Goal: Task Accomplishment & Management: Complete application form

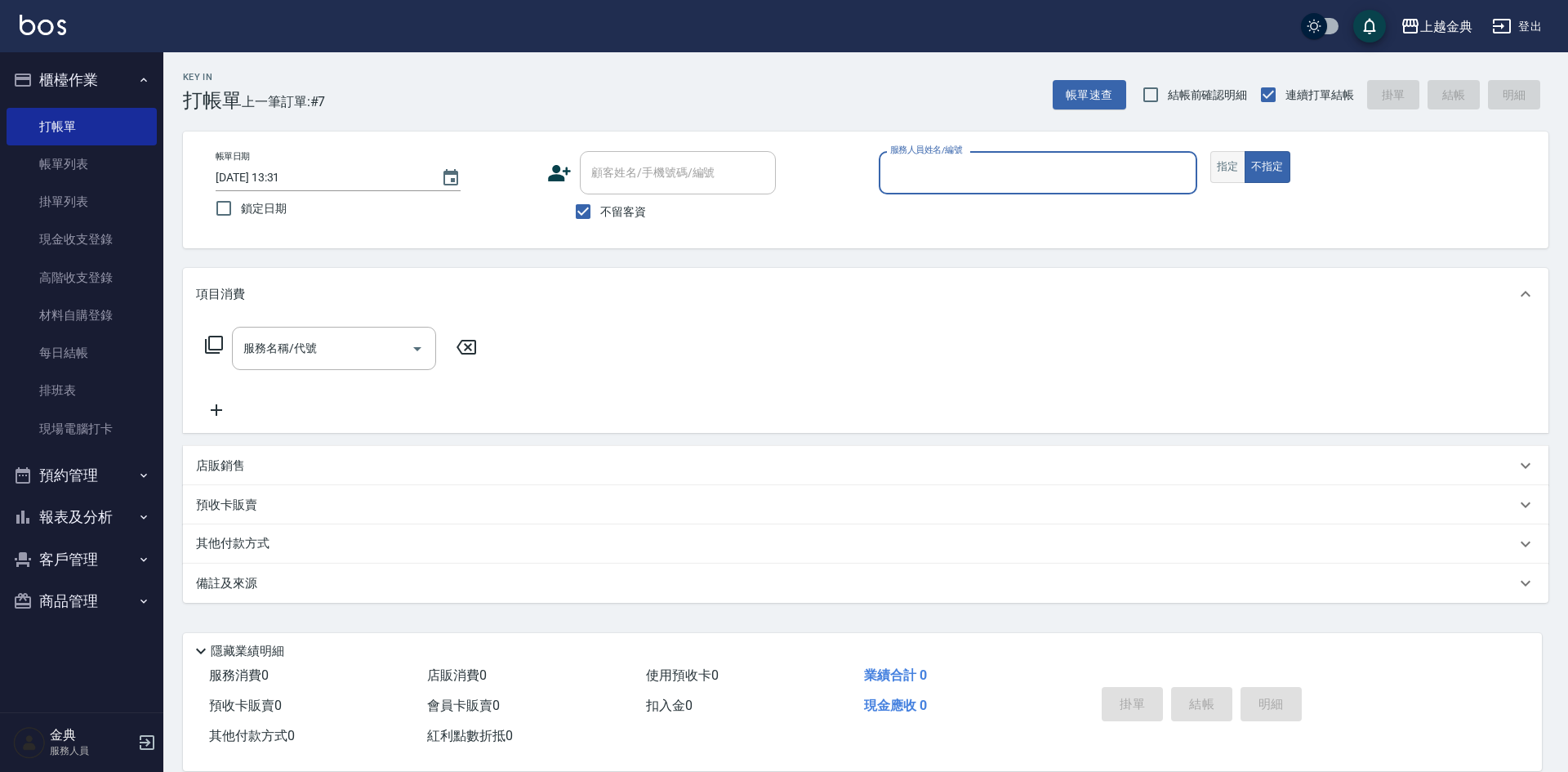
click at [1228, 163] on button "指定" at bounding box center [1228, 167] width 35 height 32
click at [1110, 167] on input "服務人員姓名/編號" at bounding box center [1038, 172] width 304 height 28
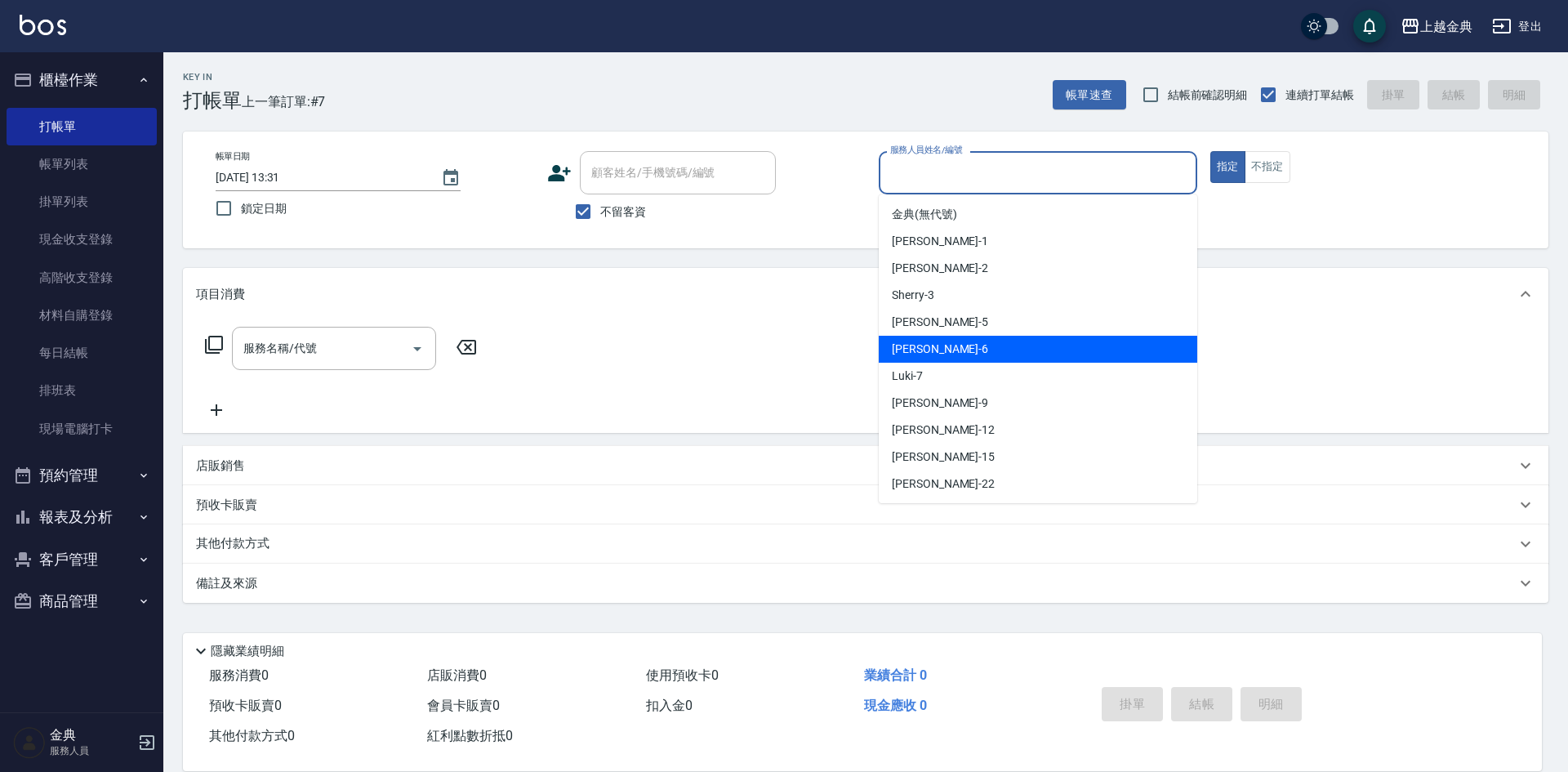
click at [929, 350] on div "[PERSON_NAME] -6" at bounding box center [1038, 349] width 319 height 27
type input "[PERSON_NAME]-6"
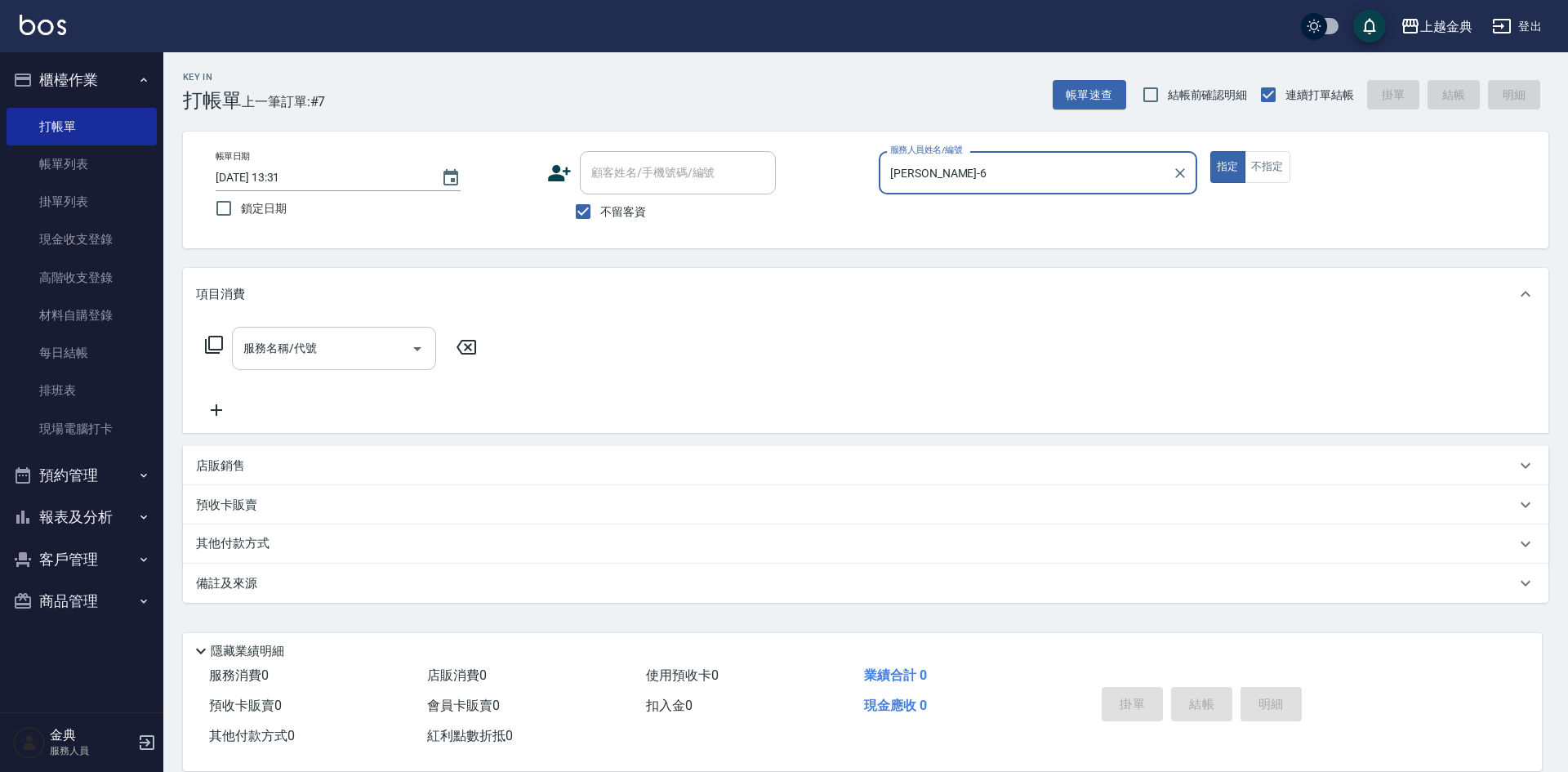
click at [343, 365] on div "服務名稱/代號" at bounding box center [334, 348] width 204 height 43
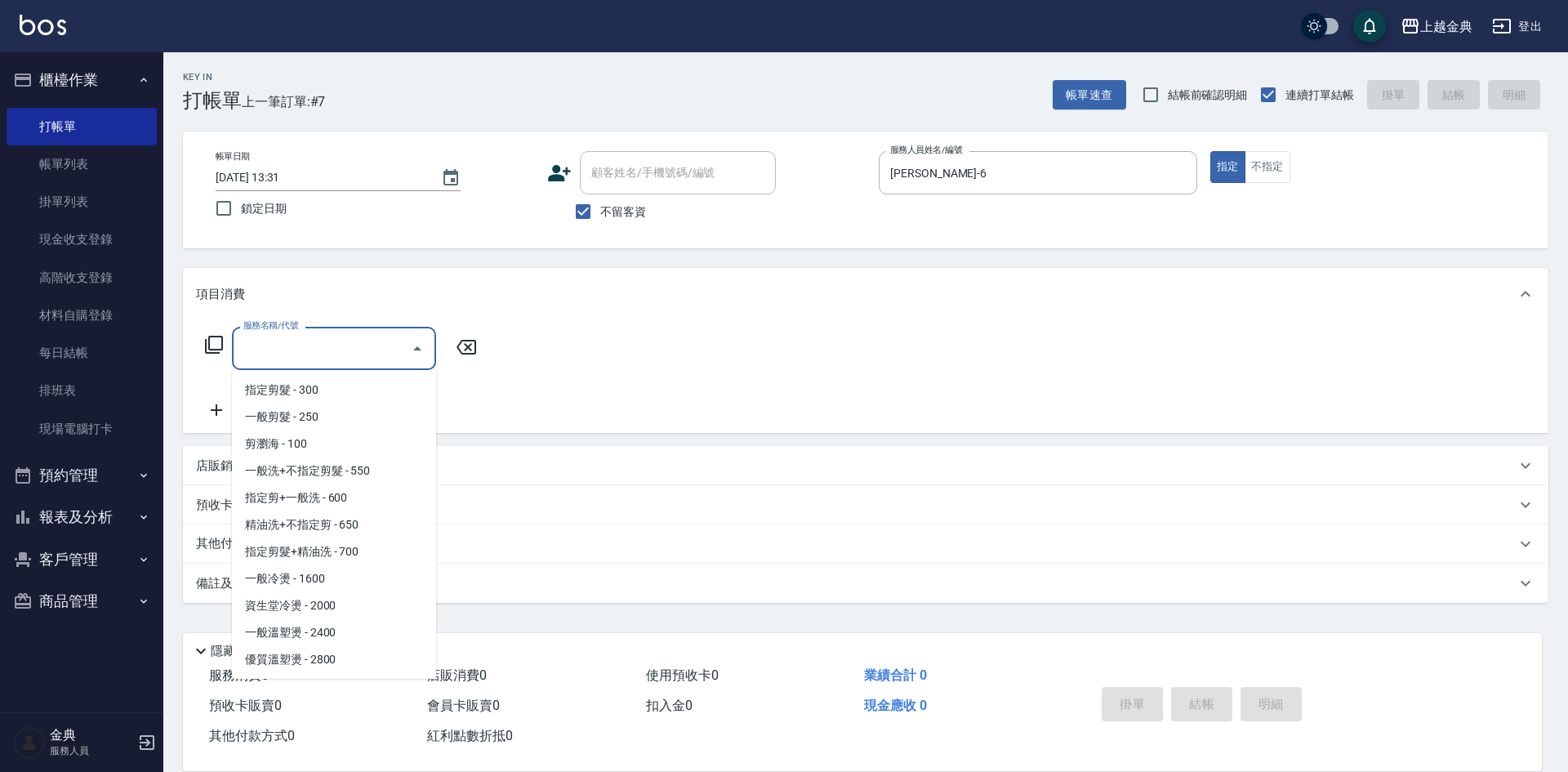
scroll to position [163, 0]
click at [391, 542] on span "指定剪髮+精油洗 - 700" at bounding box center [334, 550] width 204 height 27
type input "指定剪髮+精油洗(207)"
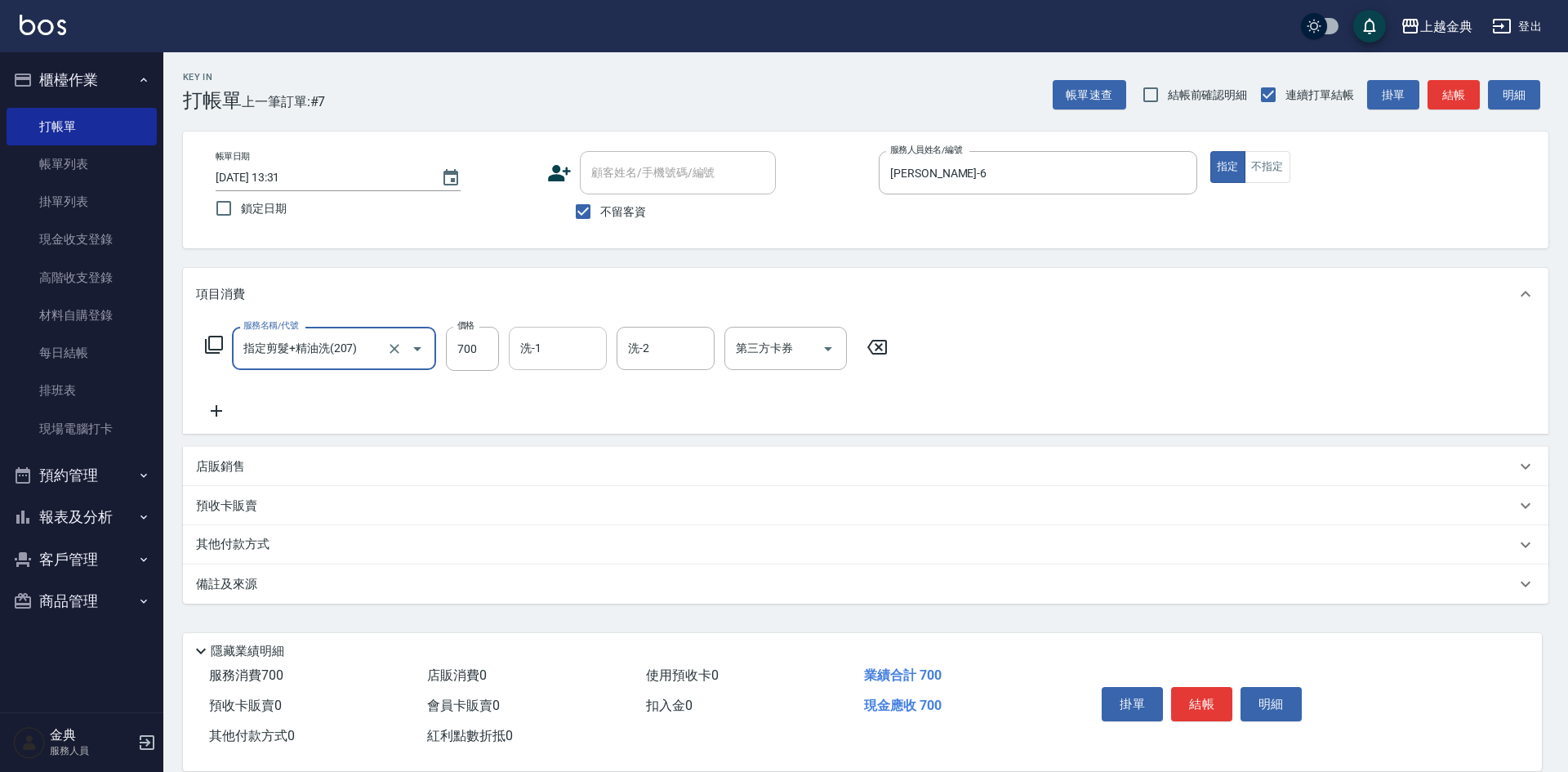
click at [550, 364] on div "洗-1" at bounding box center [558, 348] width 98 height 43
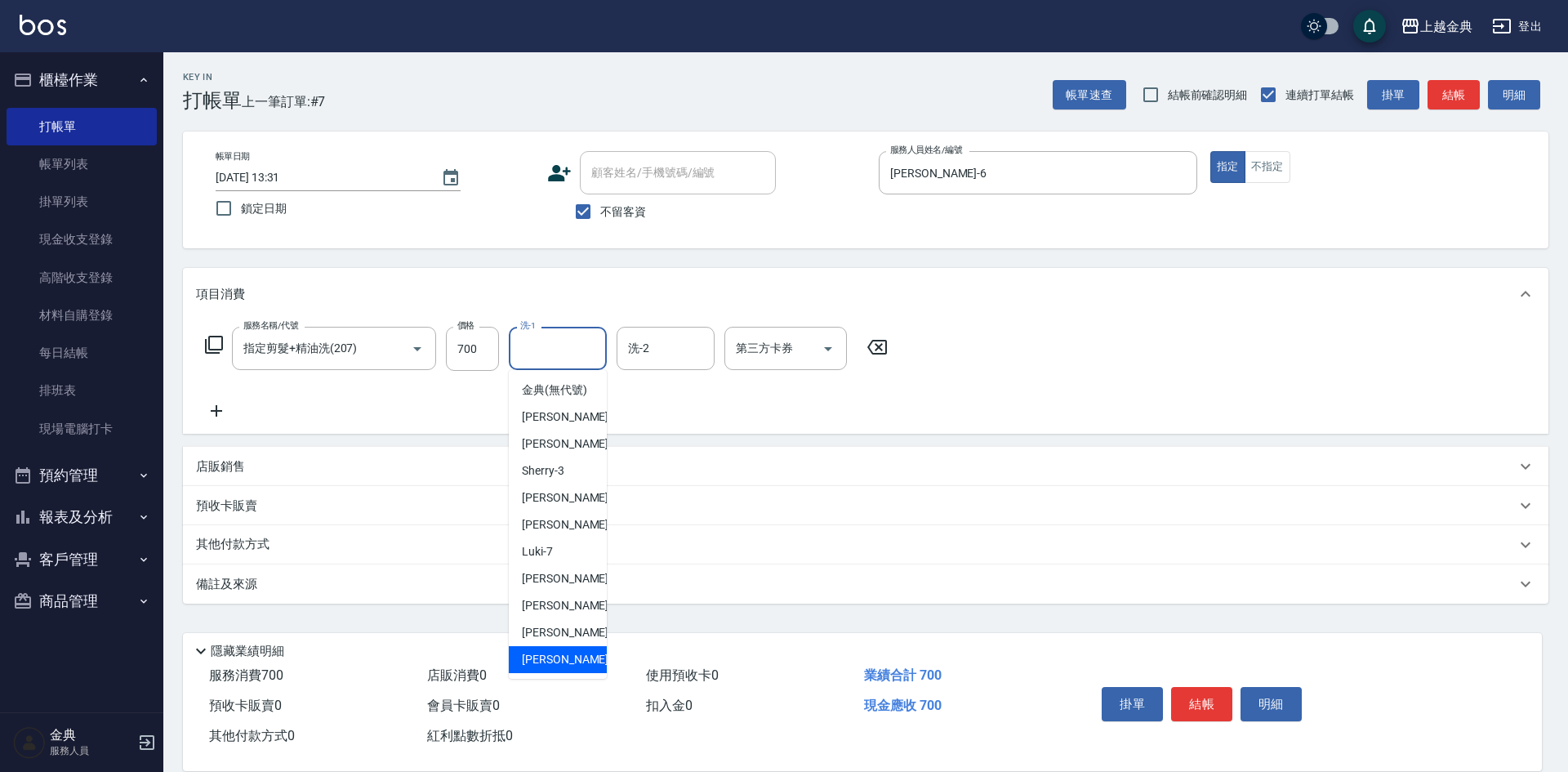
click at [555, 670] on div "[PERSON_NAME] -22" at bounding box center [558, 660] width 98 height 27
type input "[PERSON_NAME]-22"
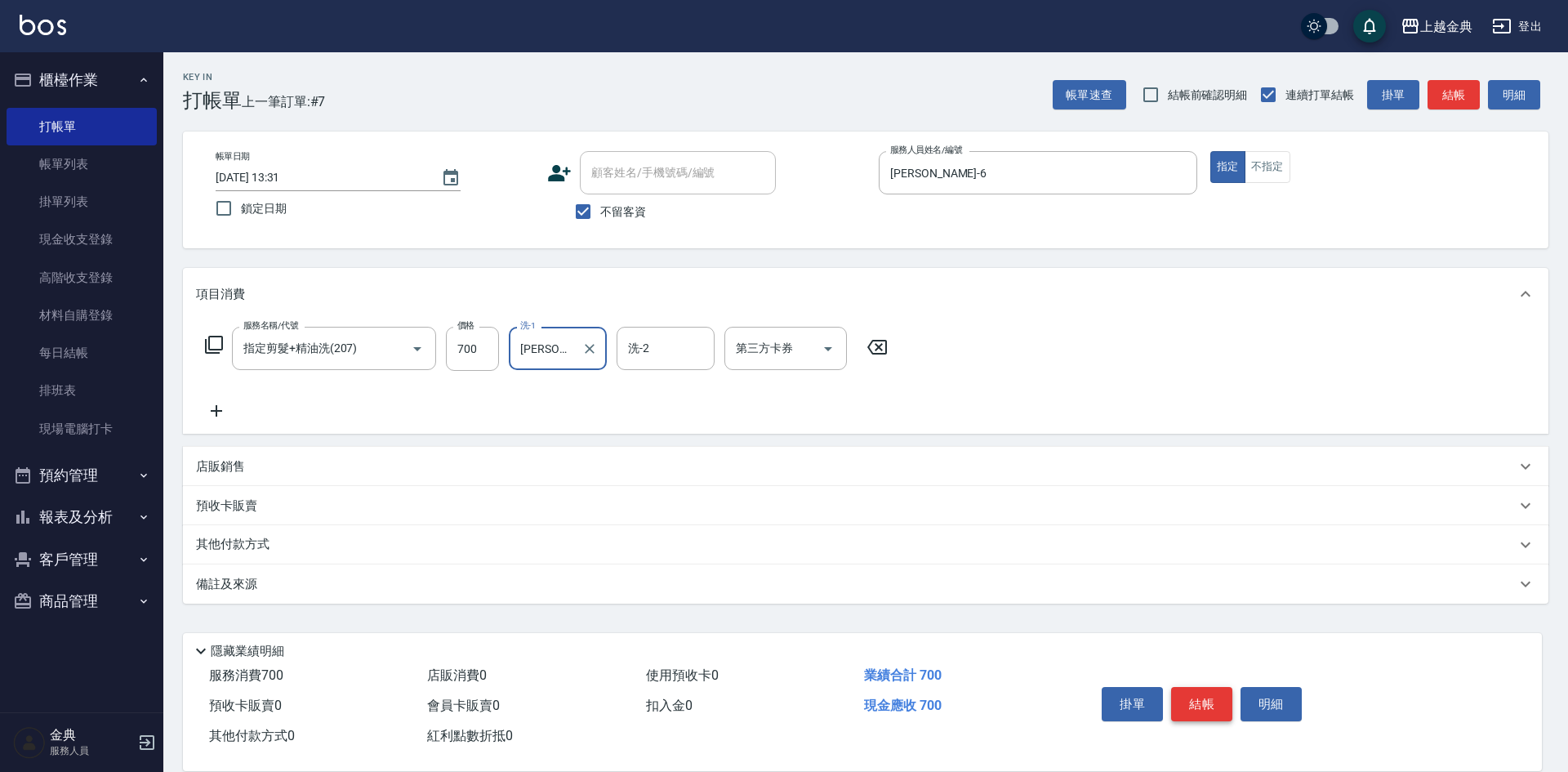
click at [1210, 693] on button "結帳" at bounding box center [1202, 704] width 62 height 34
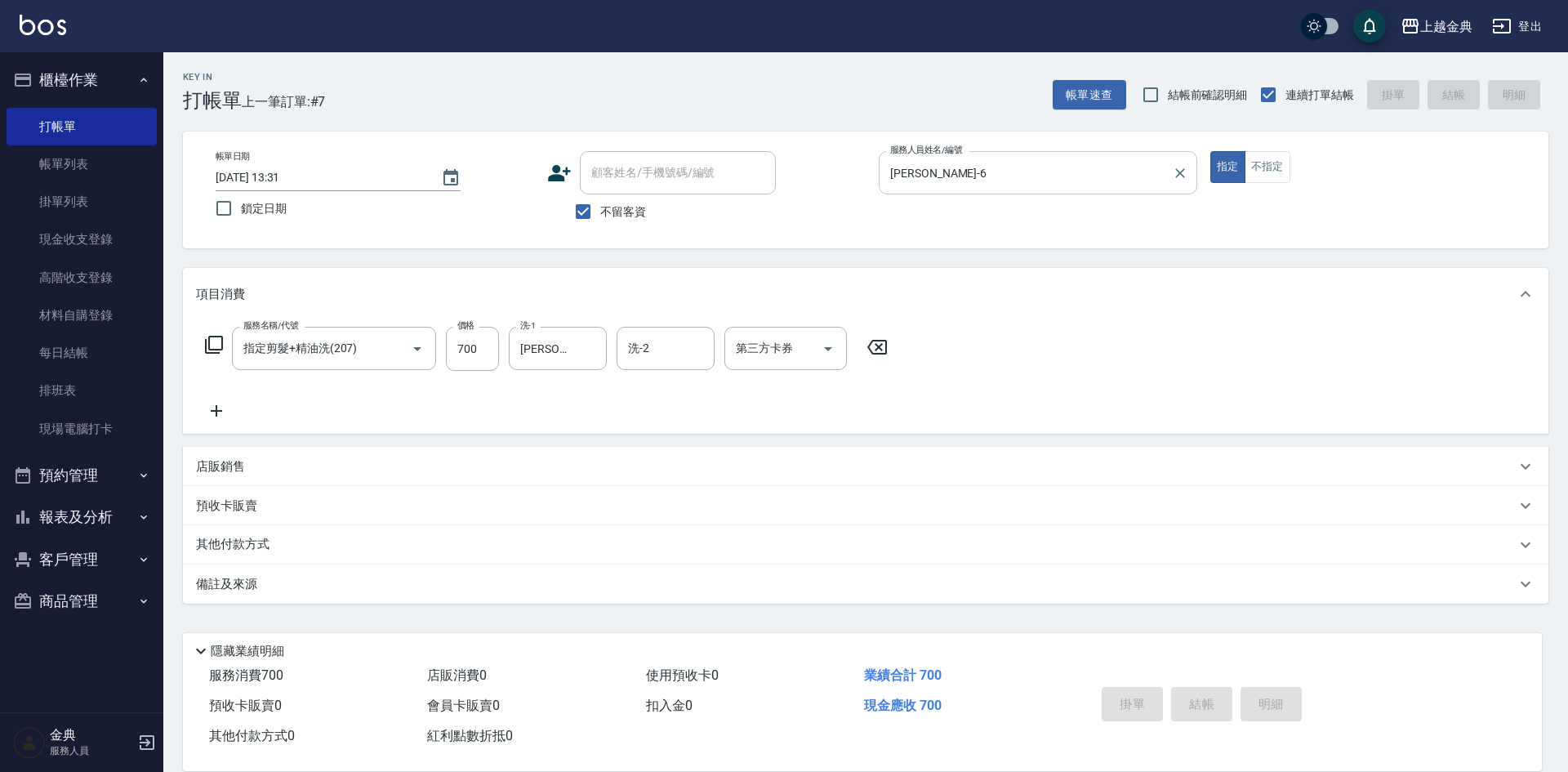
type input "[DATE] 16:48"
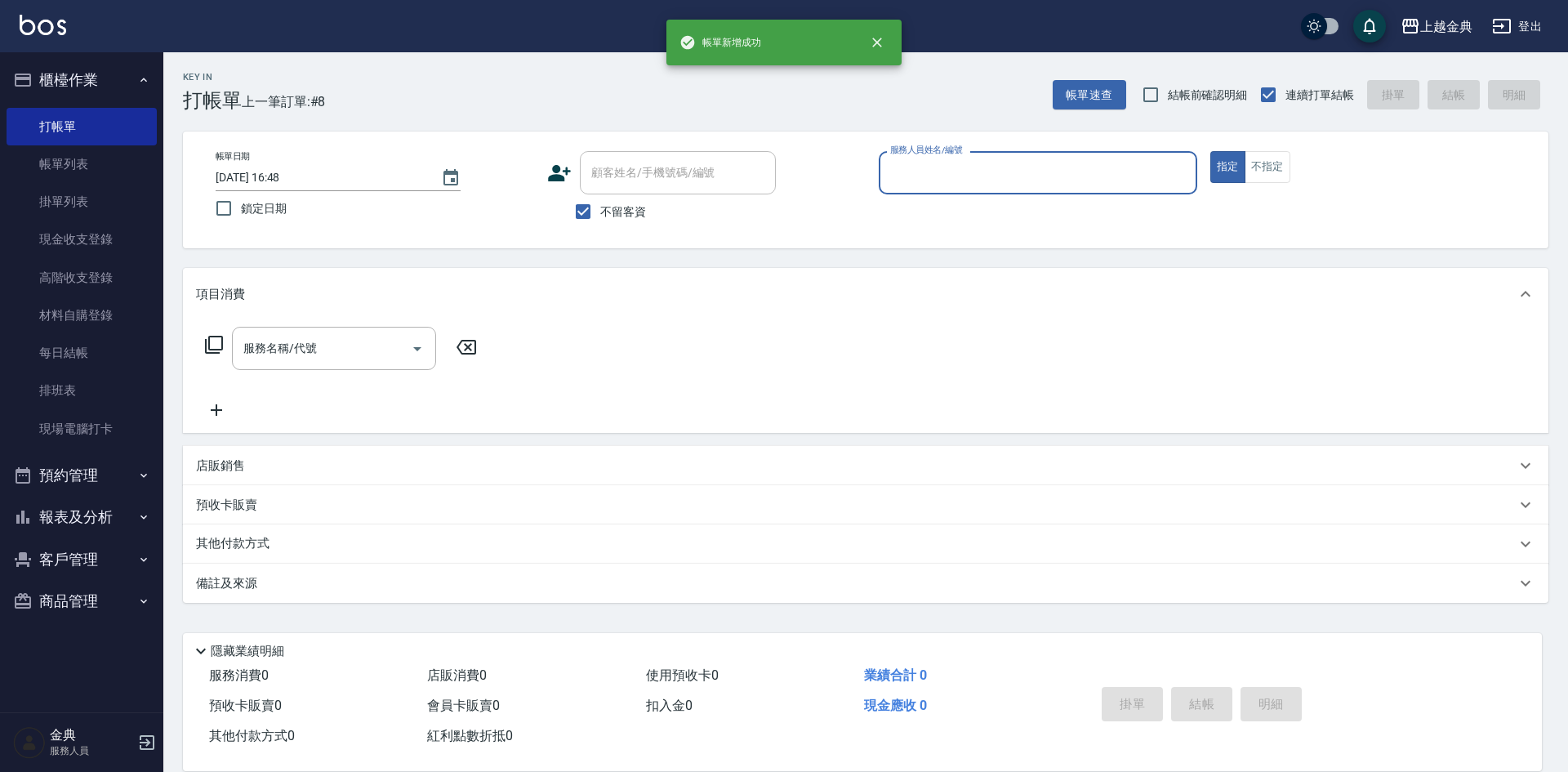
click at [1096, 188] on div "服務人員姓名/編號" at bounding box center [1038, 172] width 319 height 43
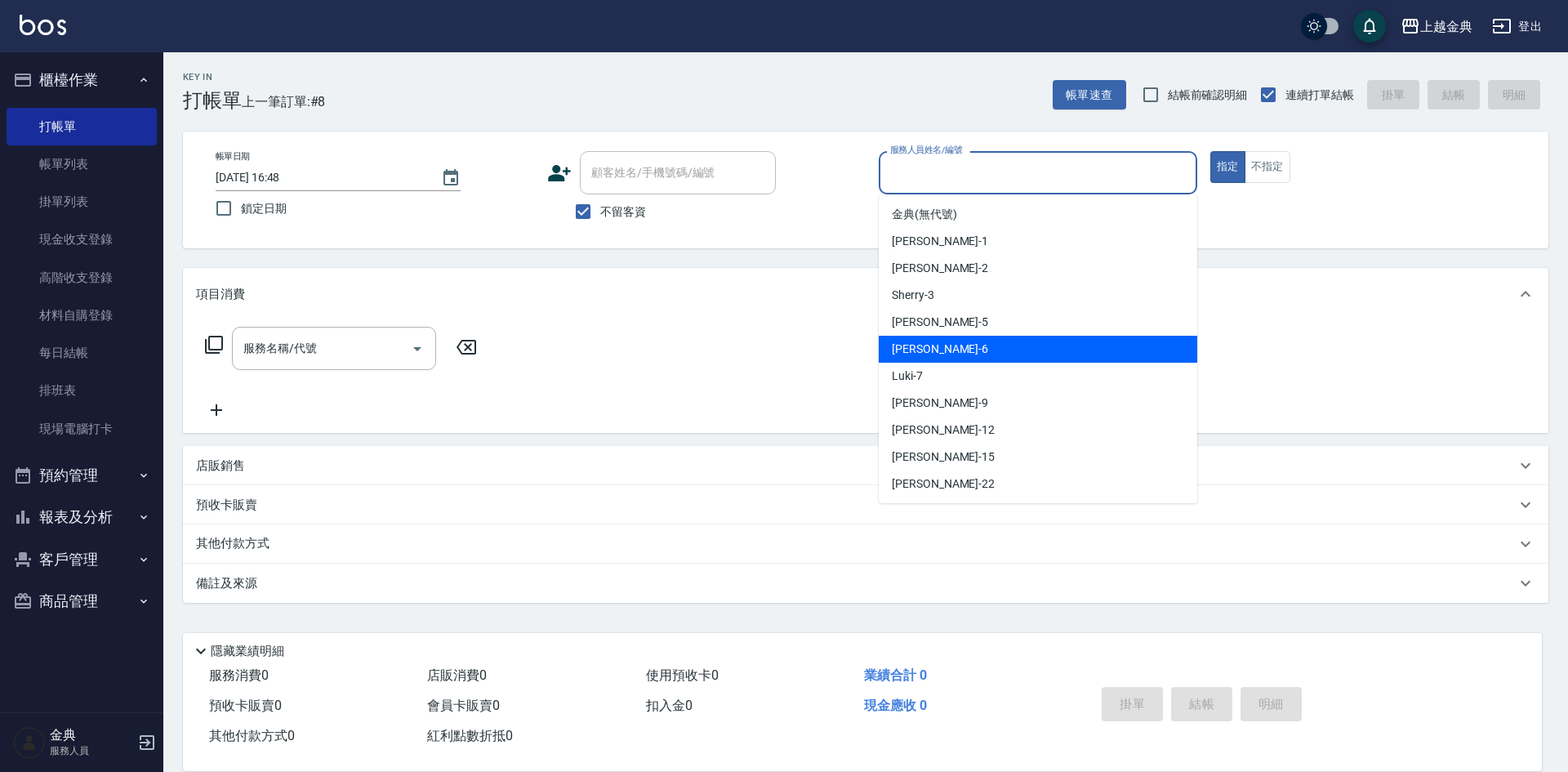
click at [969, 346] on div "[PERSON_NAME] -6" at bounding box center [1038, 349] width 319 height 27
type input "[PERSON_NAME]-6"
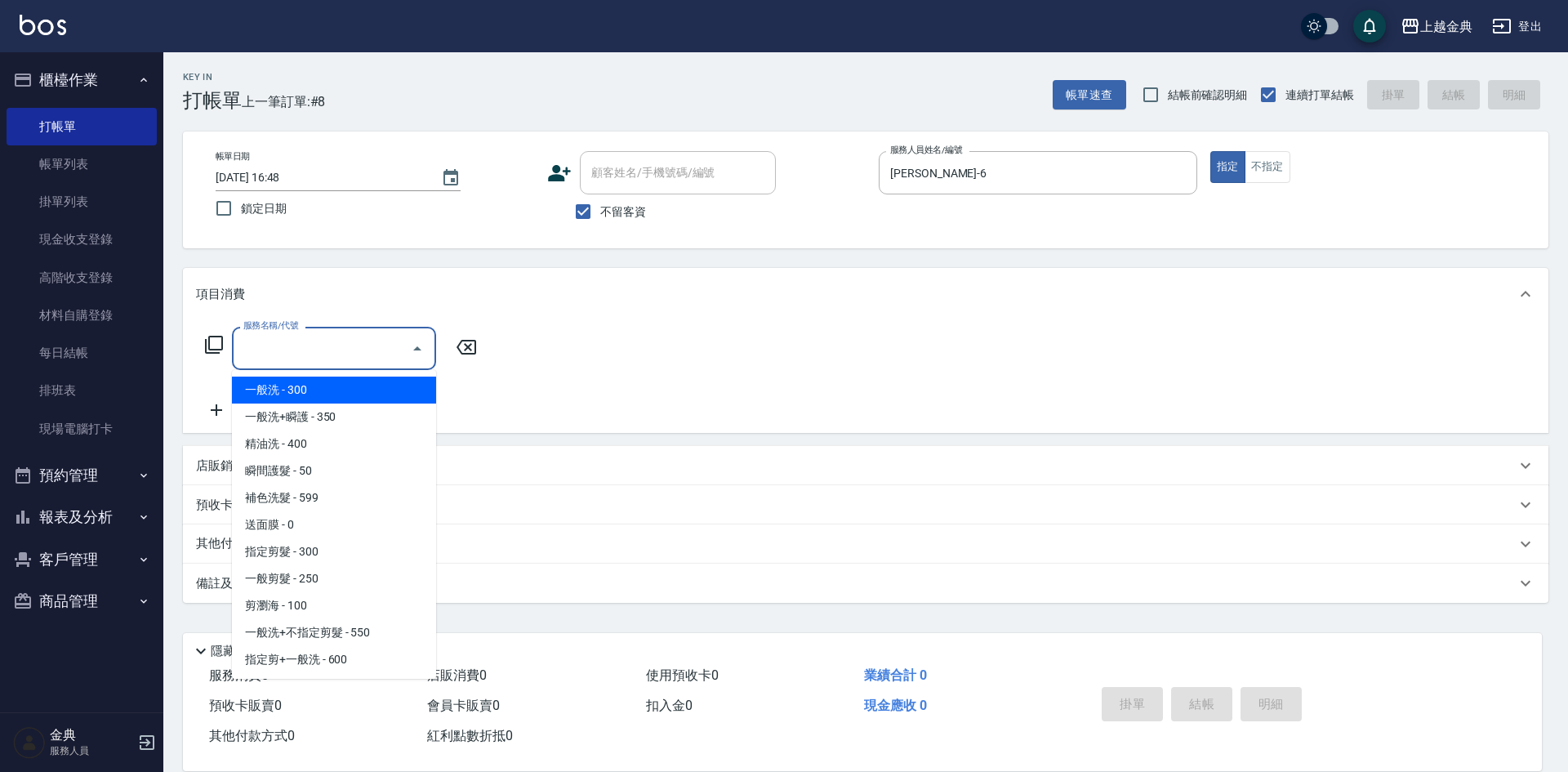
click at [252, 347] on div "服務名稱/代號 服務名稱/代號" at bounding box center [334, 348] width 204 height 43
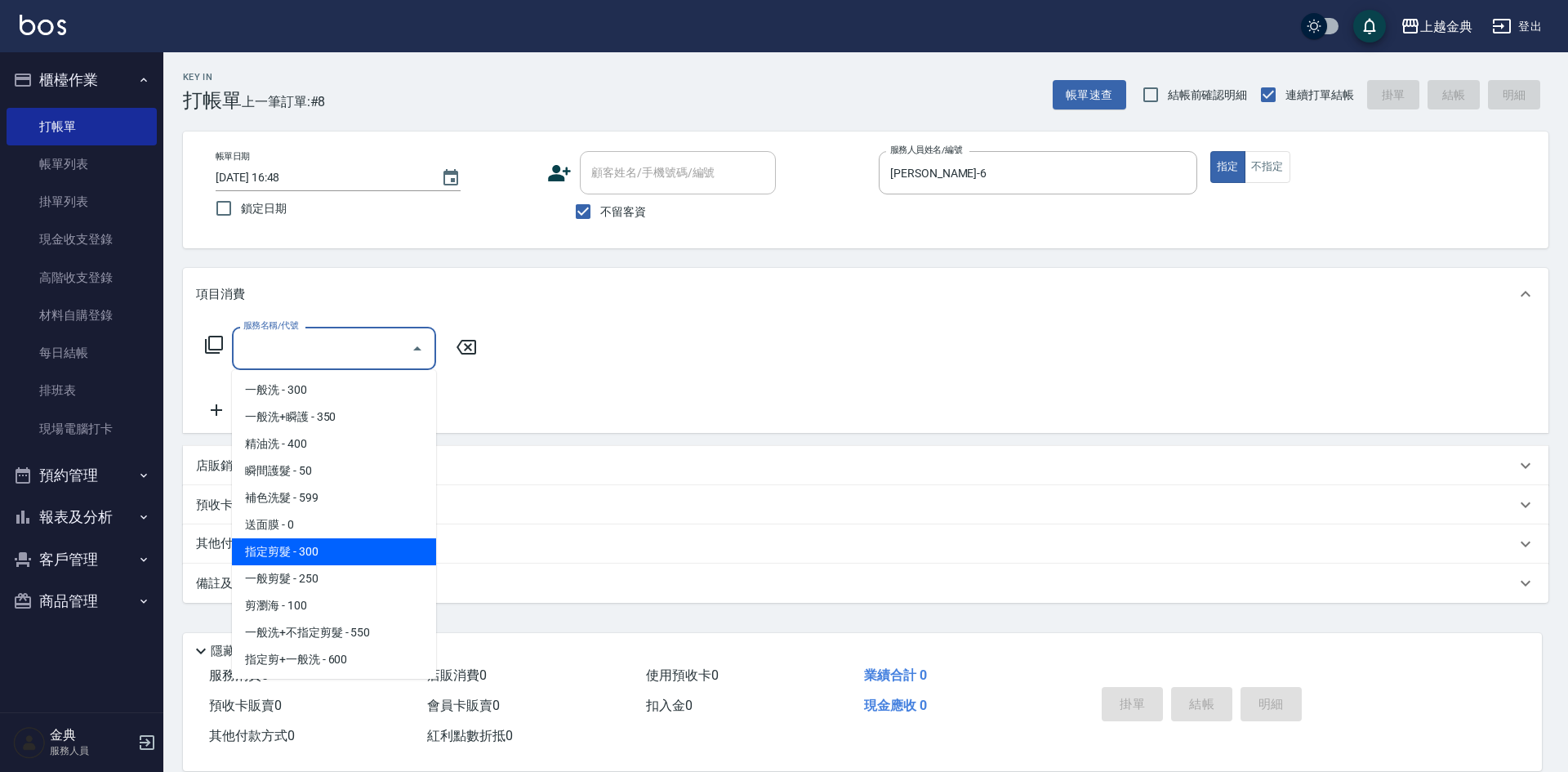
click at [316, 545] on span "指定剪髮 - 300" at bounding box center [334, 551] width 204 height 27
type input "指定剪髮(199)"
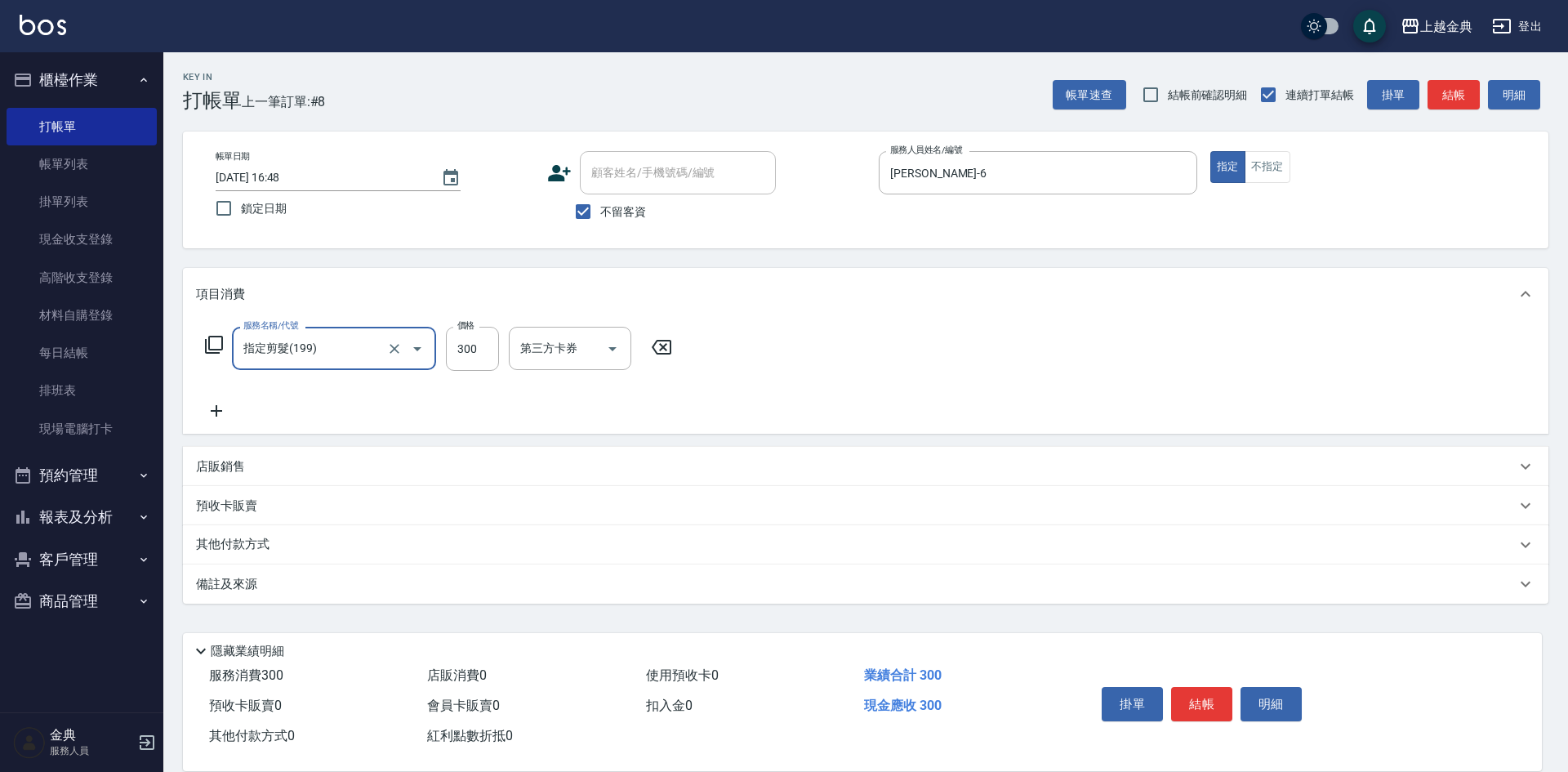
click at [217, 404] on icon at bounding box center [216, 411] width 41 height 20
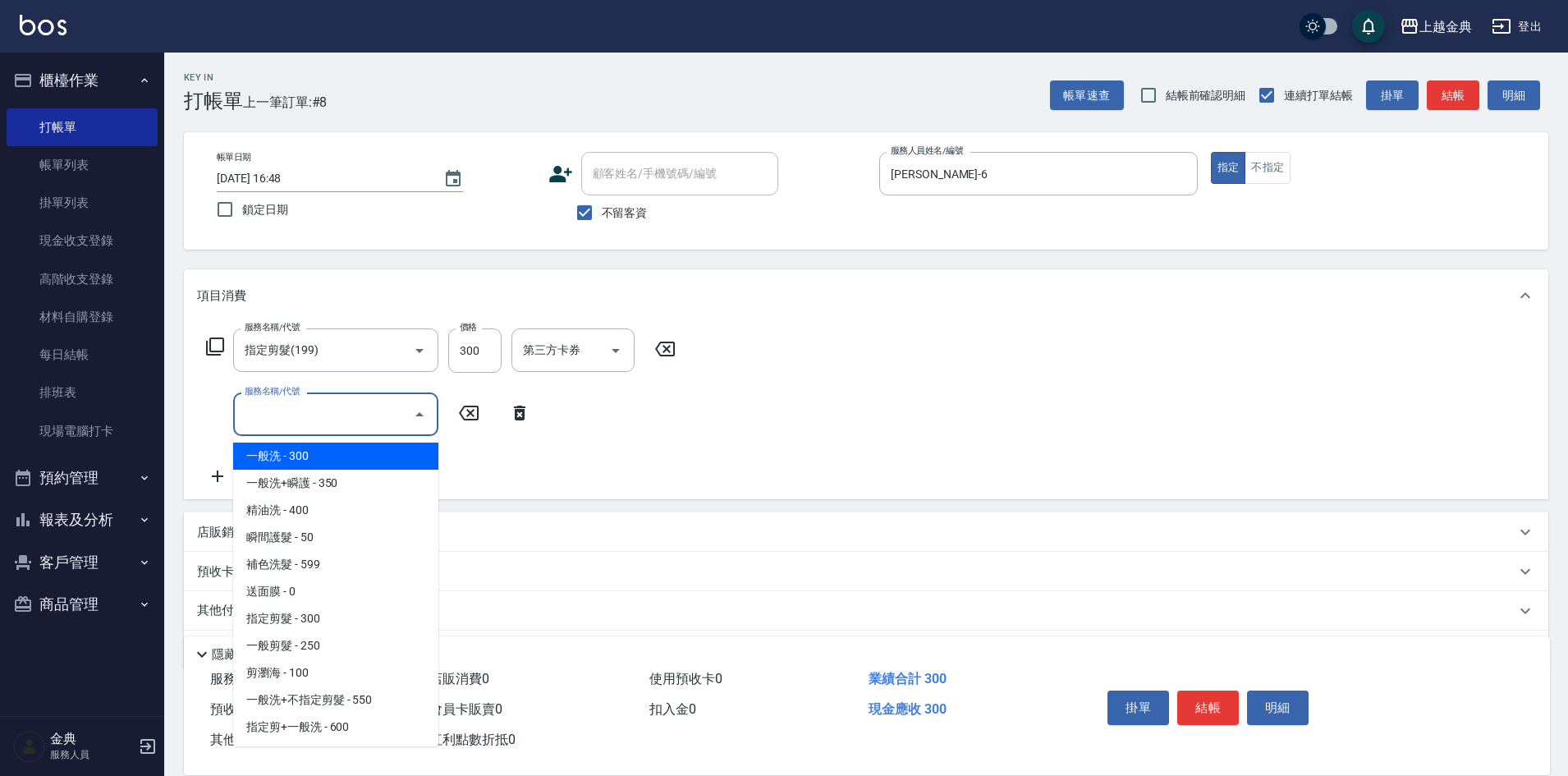
click at [280, 411] on input "服務名稱/代號" at bounding box center [323, 414] width 166 height 28
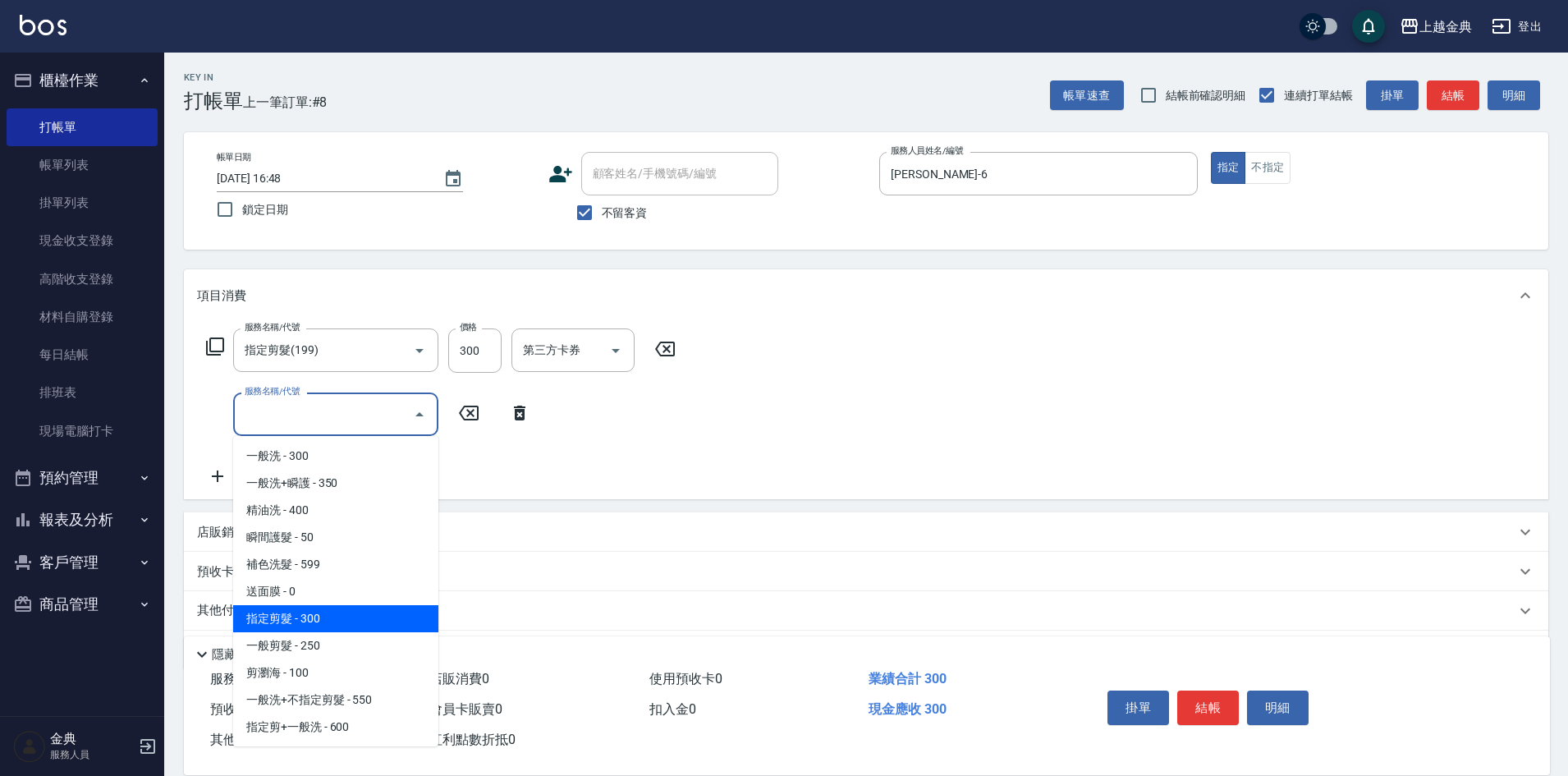
click at [347, 618] on span "指定剪髮 - 300" at bounding box center [336, 619] width 205 height 27
type input "指定剪髮(199)"
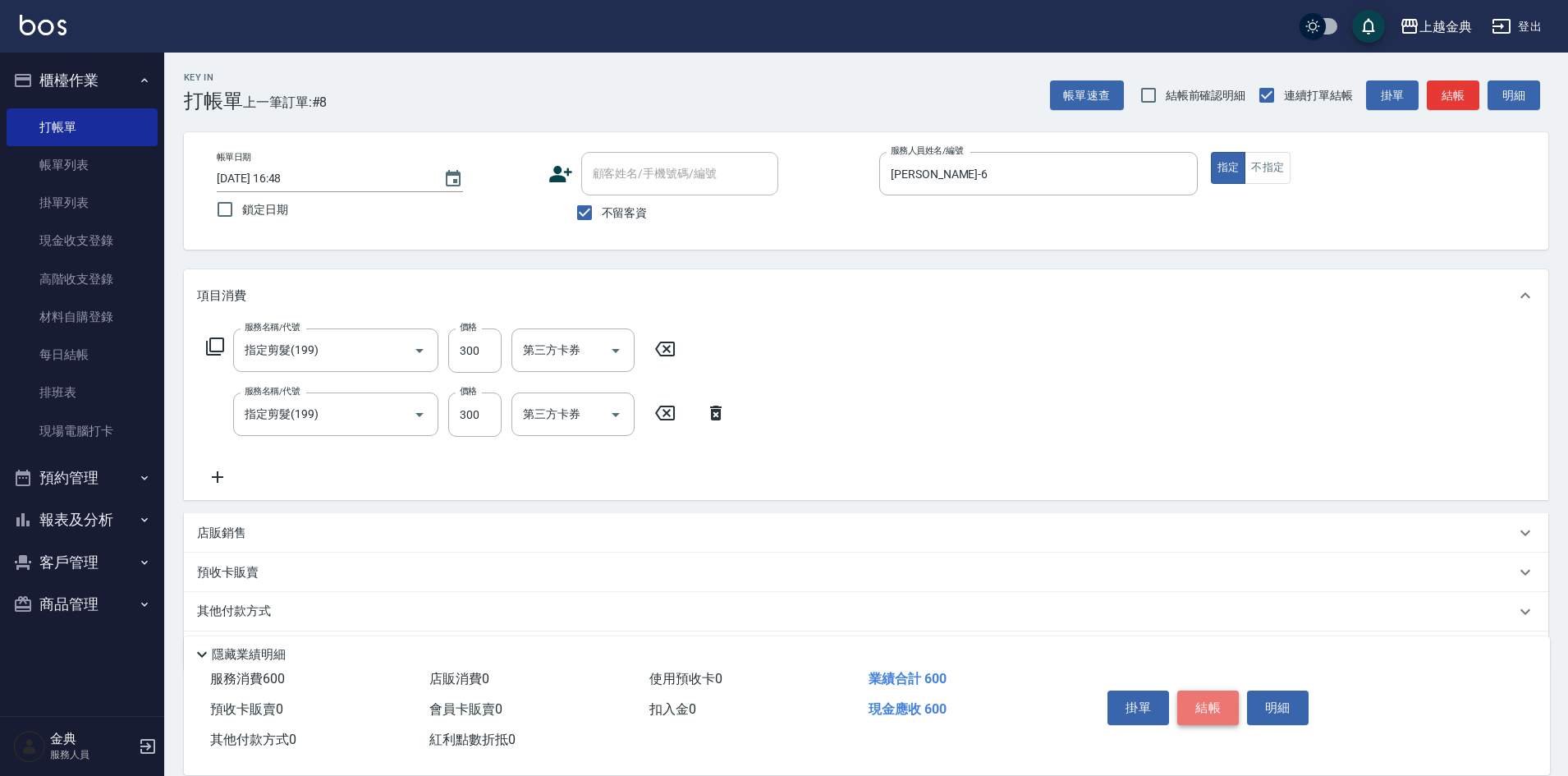
click at [1220, 696] on button "結帳" at bounding box center [1209, 707] width 62 height 34
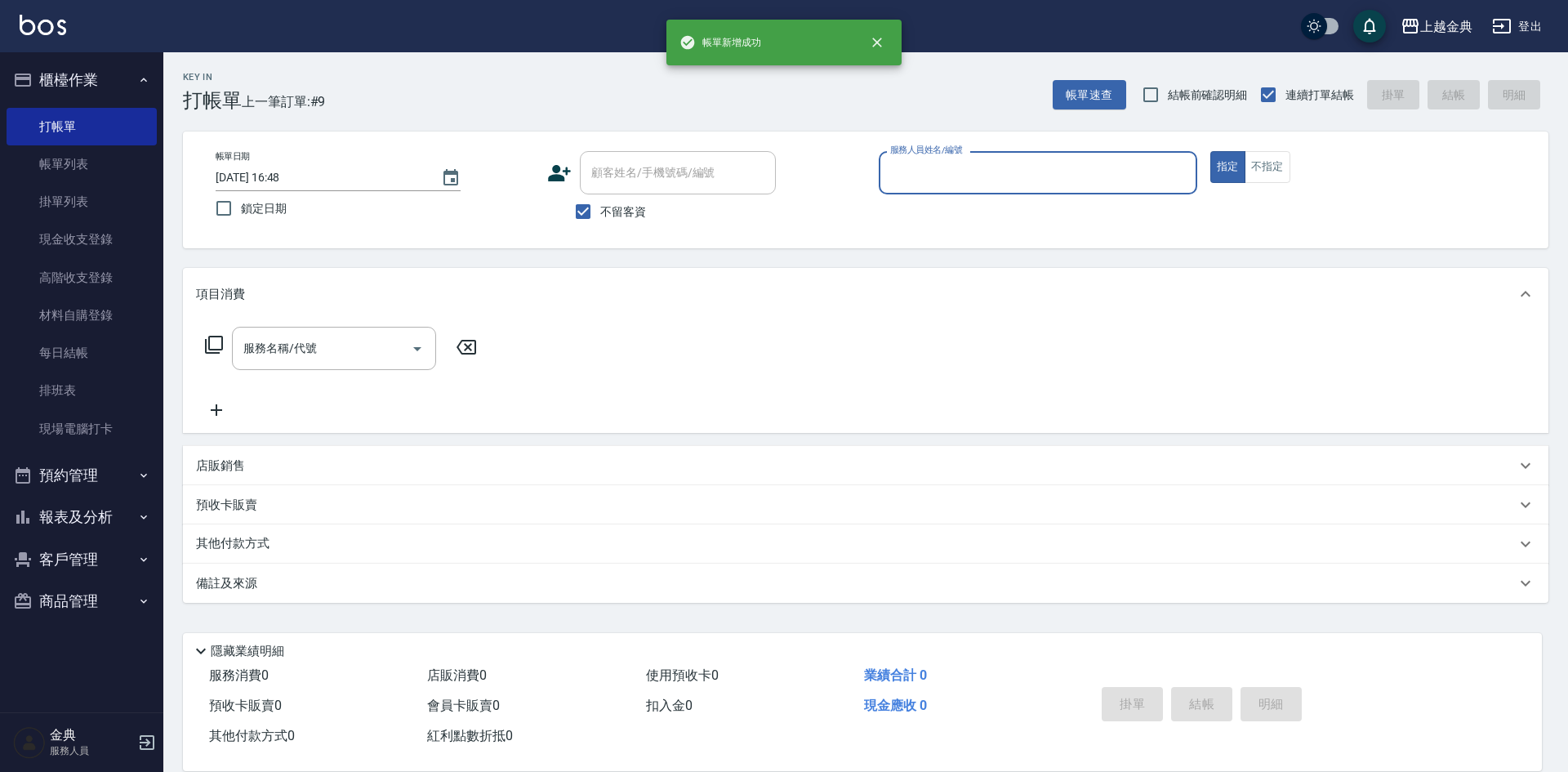
click at [1134, 174] on input "服務人員姓名/編號" at bounding box center [1038, 172] width 304 height 28
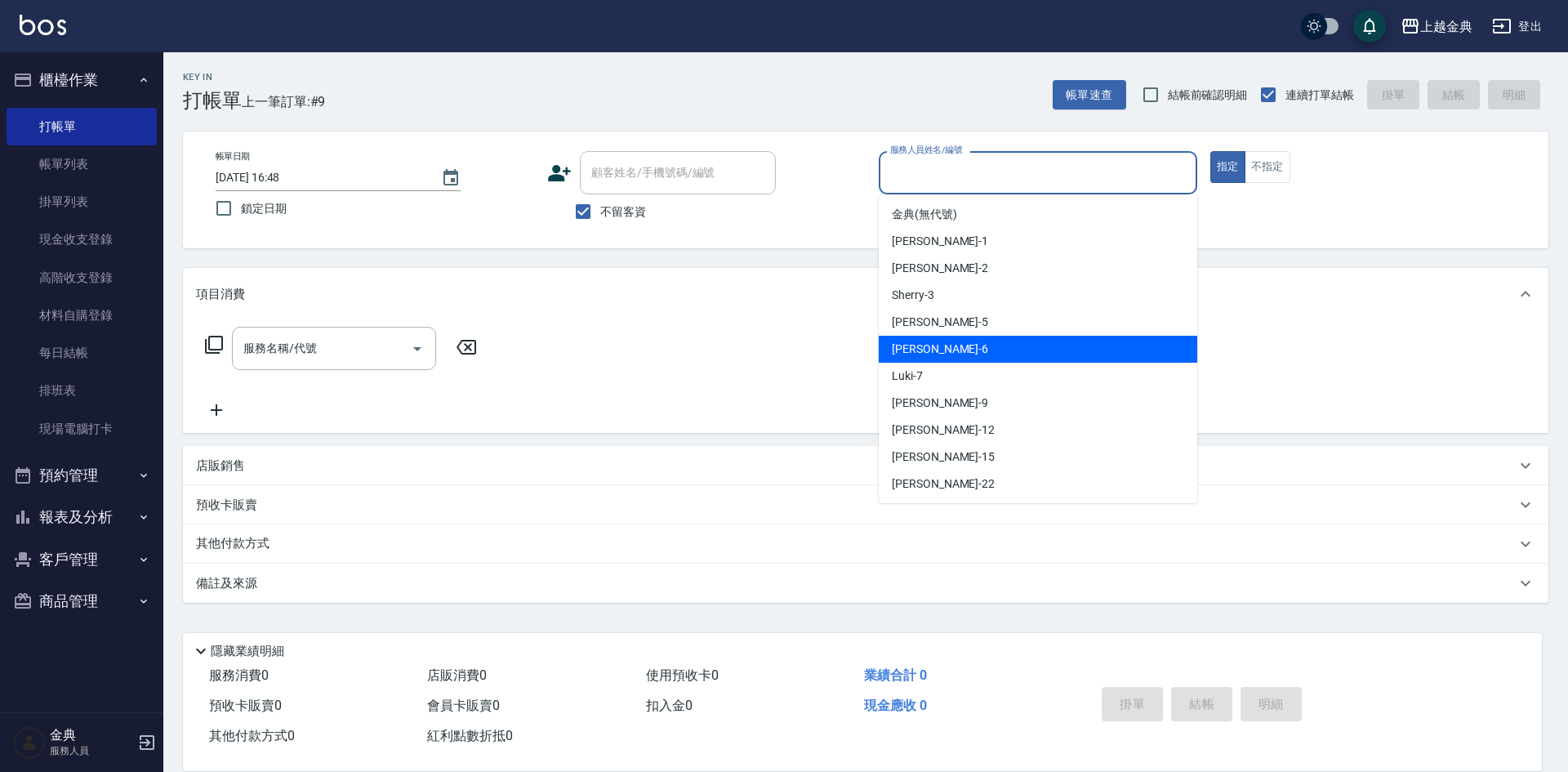
click at [942, 349] on div "[PERSON_NAME] -6" at bounding box center [1038, 349] width 319 height 27
type input "[PERSON_NAME]-6"
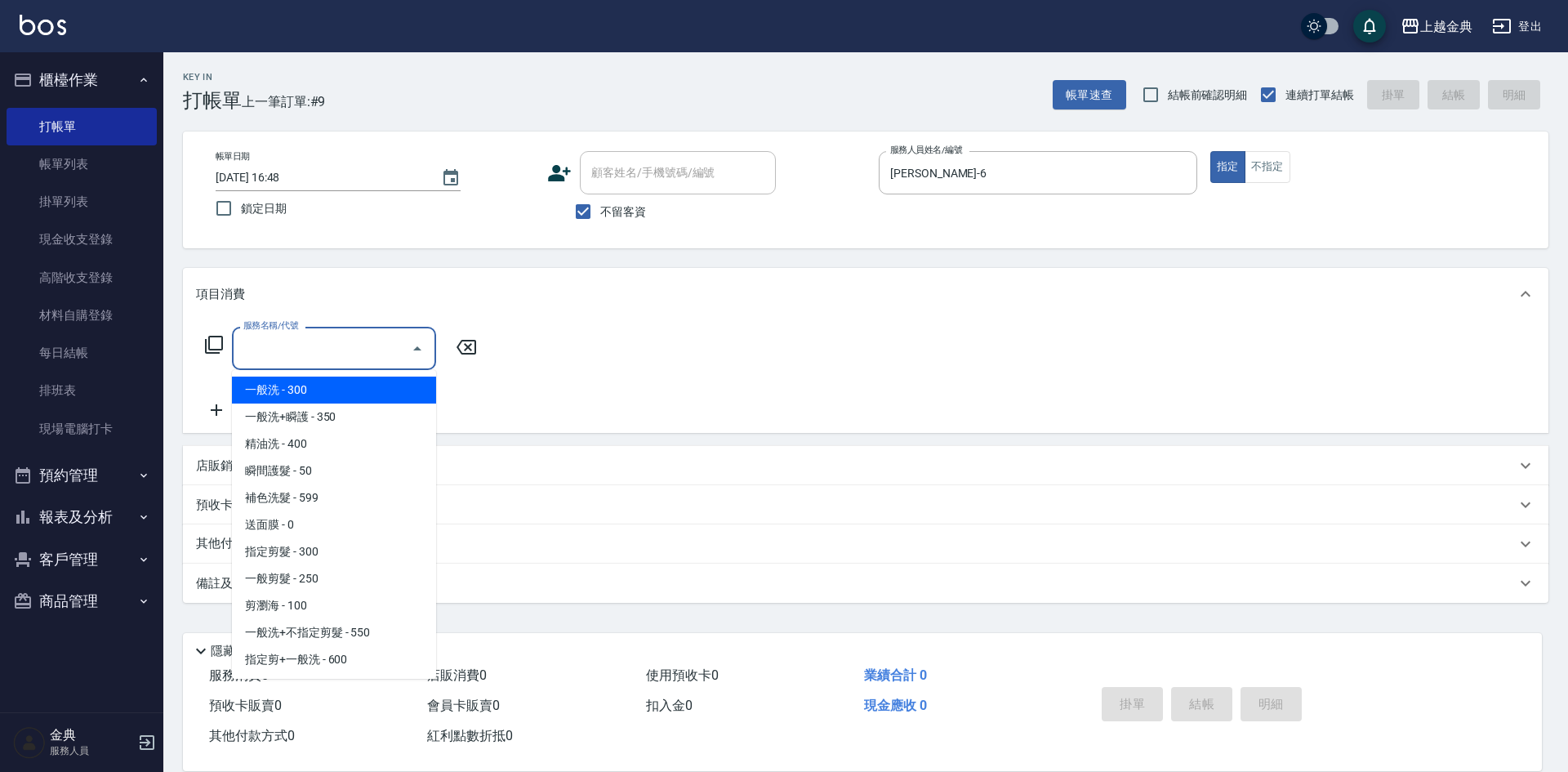
click at [401, 351] on input "服務名稱/代號" at bounding box center [321, 348] width 165 height 28
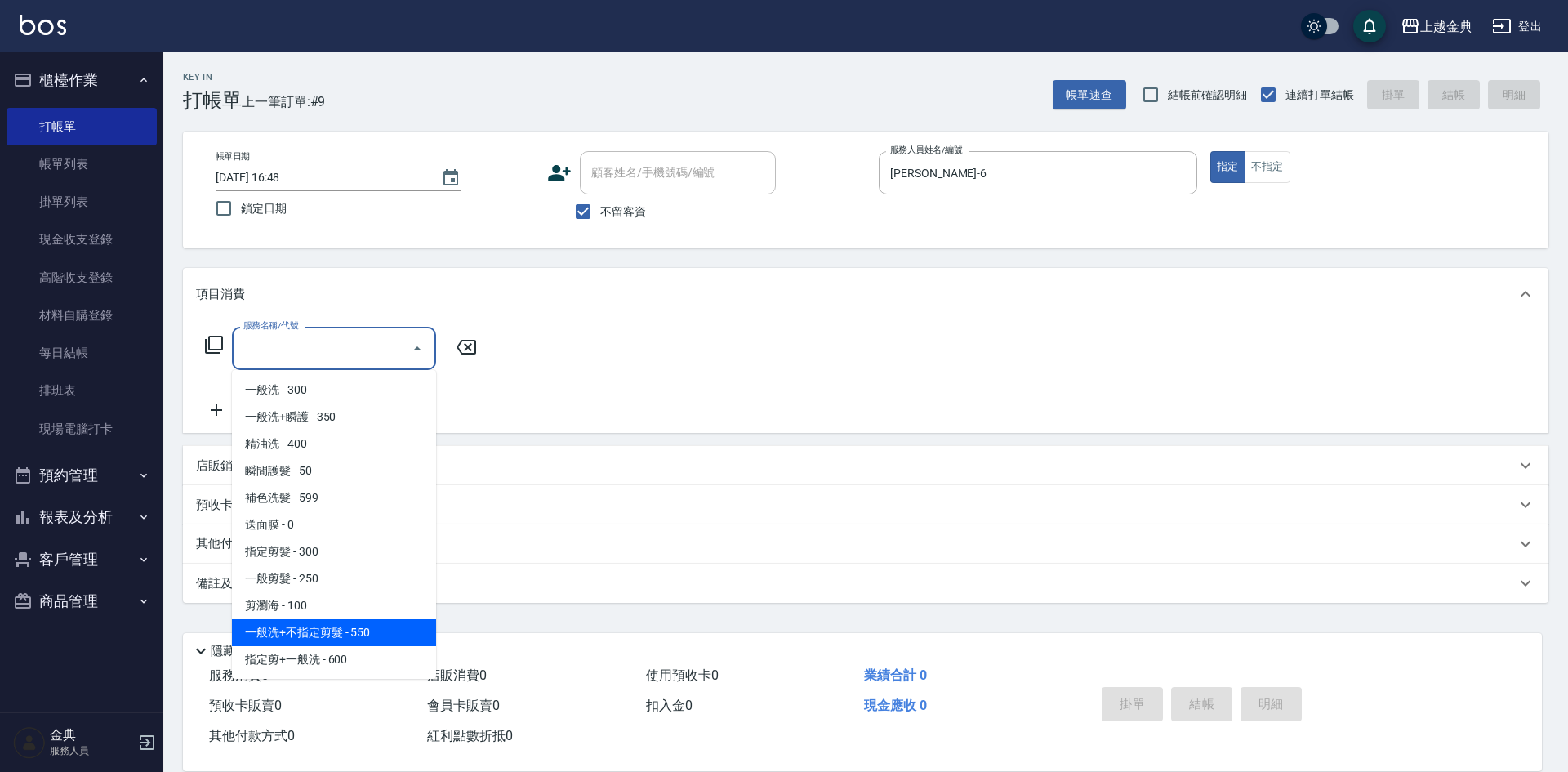
scroll to position [82, 0]
click at [366, 627] on span "指定剪髮+精油洗 - 700" at bounding box center [334, 632] width 204 height 27
type input "指定剪髮+精油洗(207)"
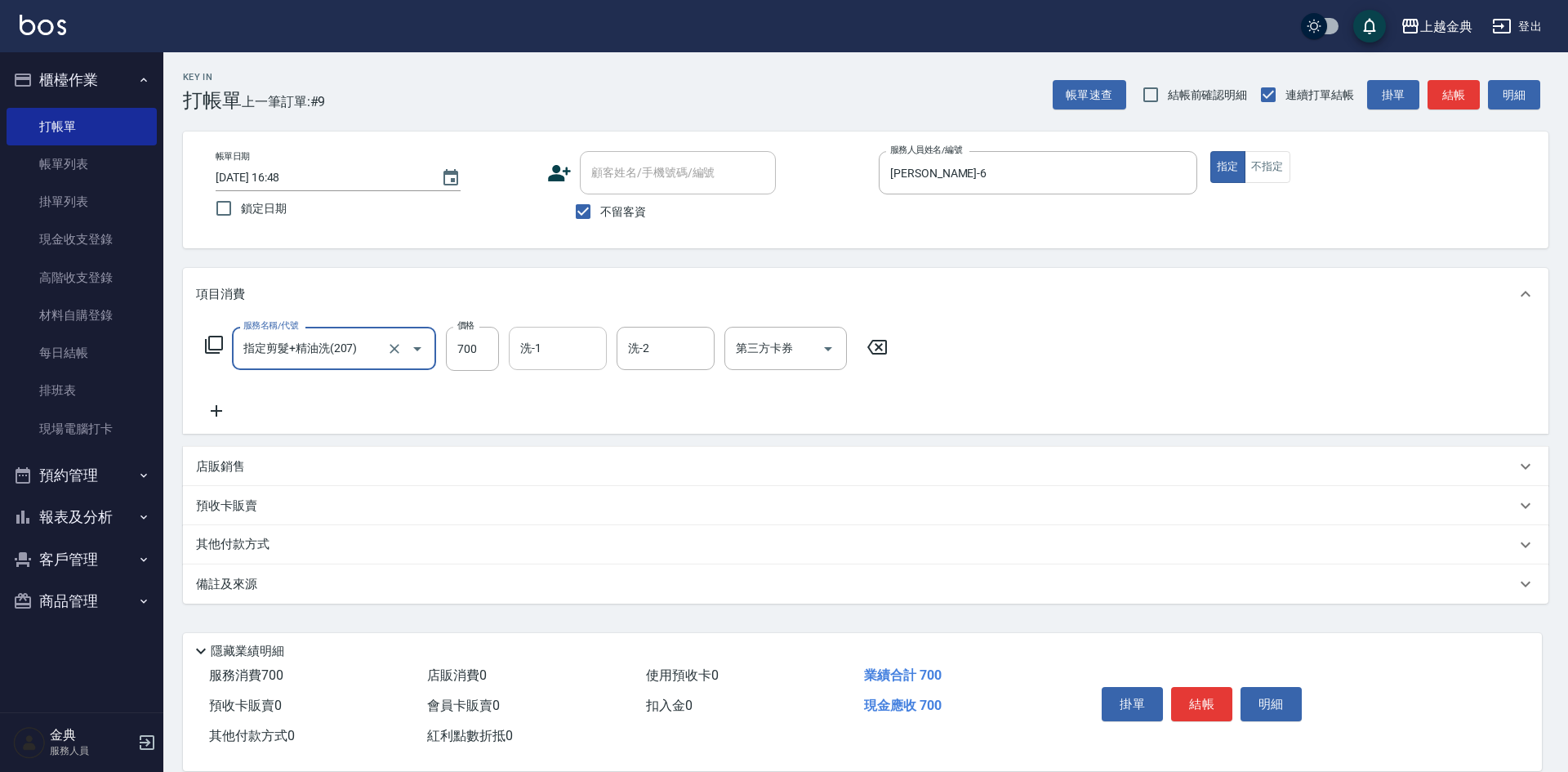
click at [601, 359] on div "洗-1" at bounding box center [558, 348] width 98 height 43
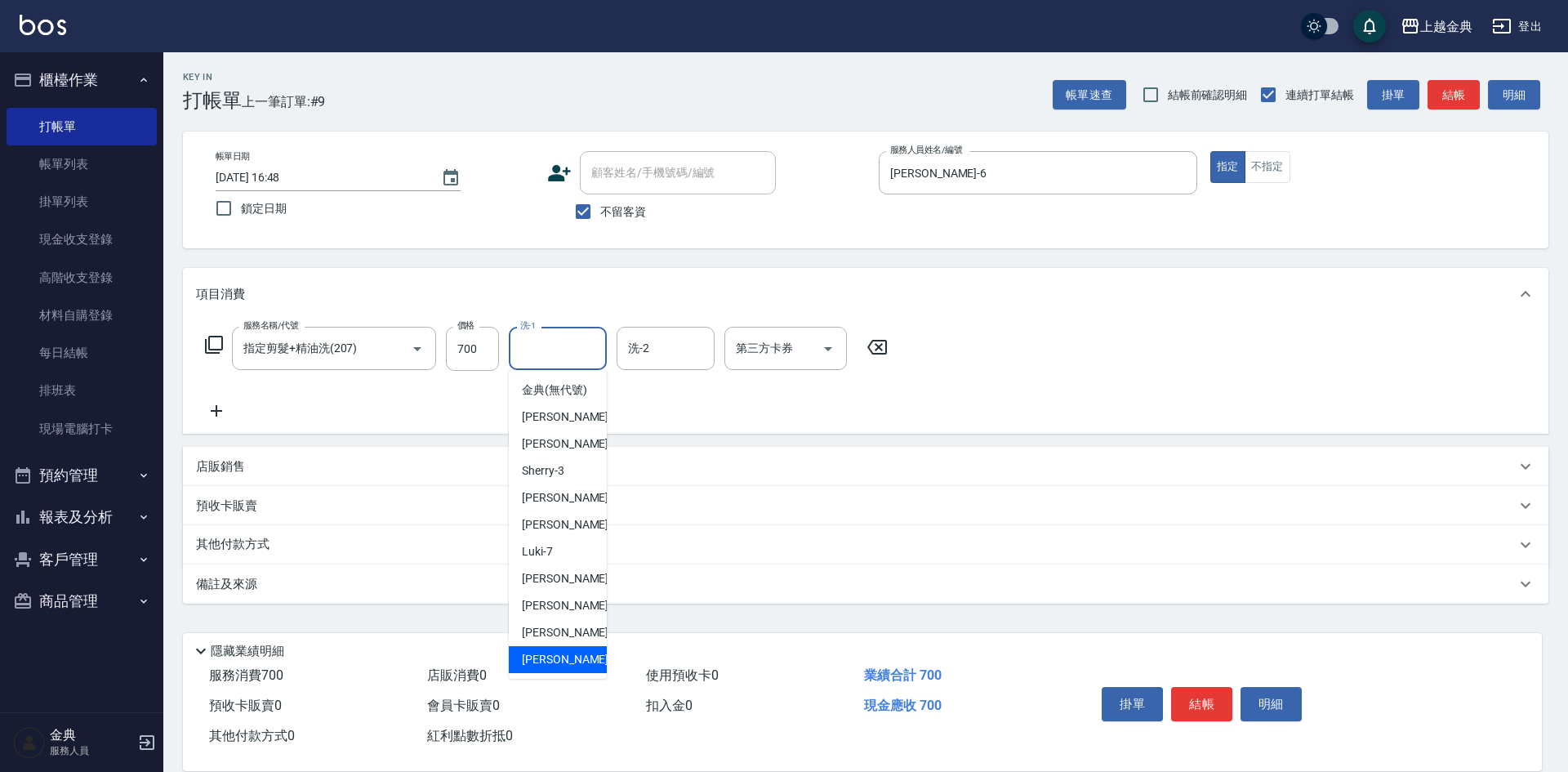
click at [565, 671] on div "[PERSON_NAME] -22" at bounding box center [558, 660] width 98 height 27
type input "[PERSON_NAME]-22"
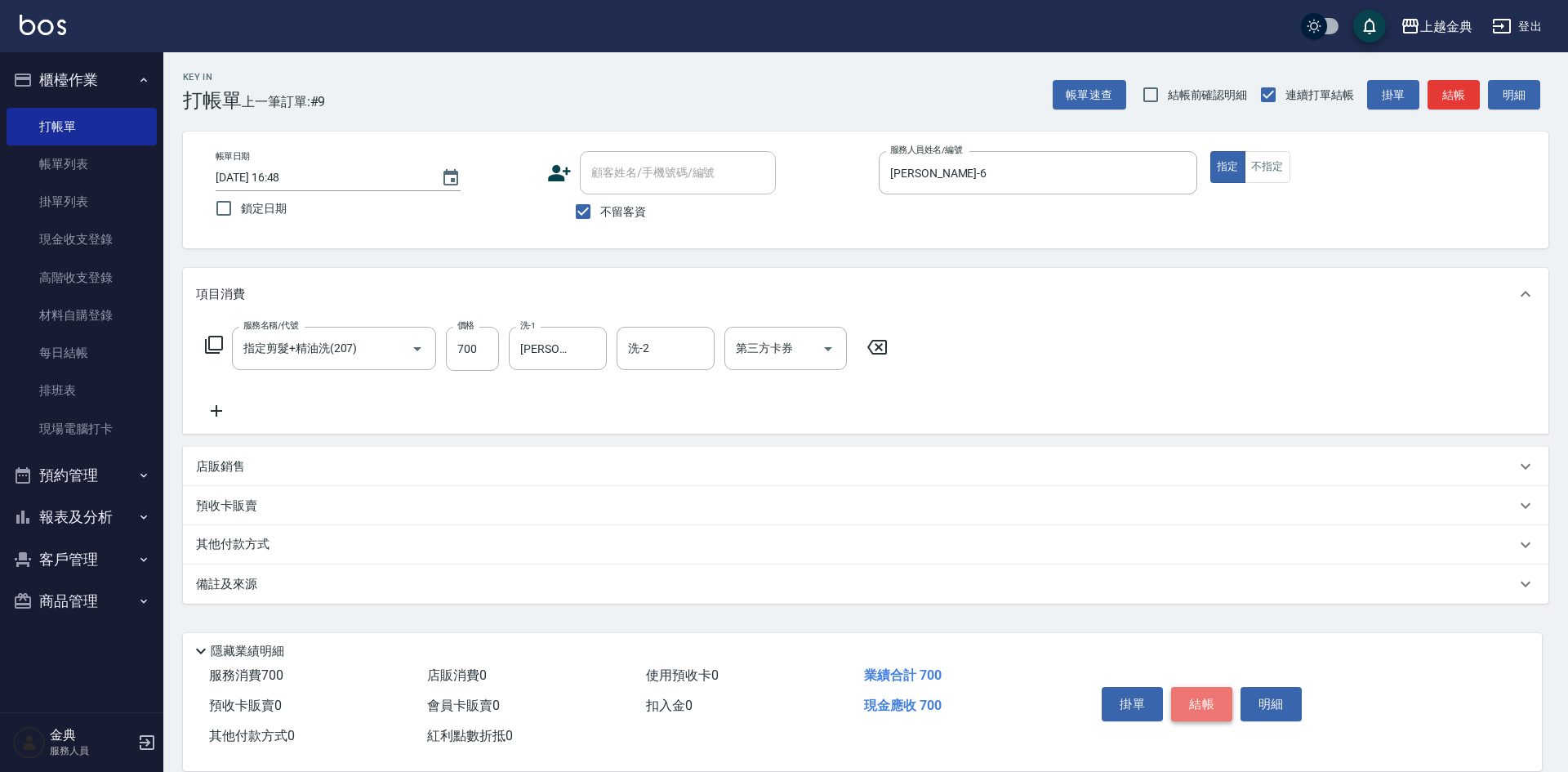
click at [1198, 698] on button "結帳" at bounding box center [1202, 704] width 62 height 34
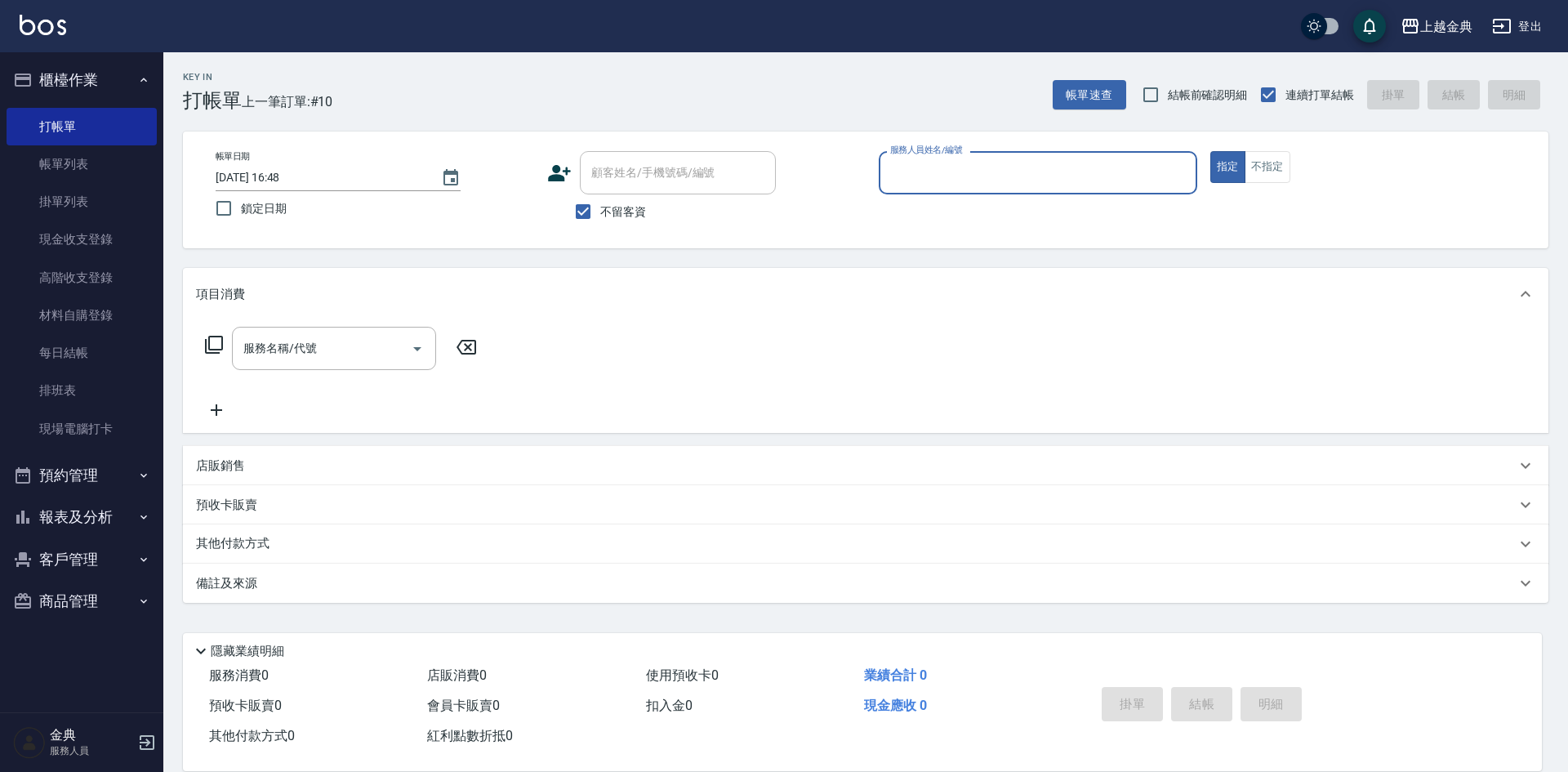
click at [1103, 187] on input "服務人員姓名/編號" at bounding box center [1038, 172] width 304 height 28
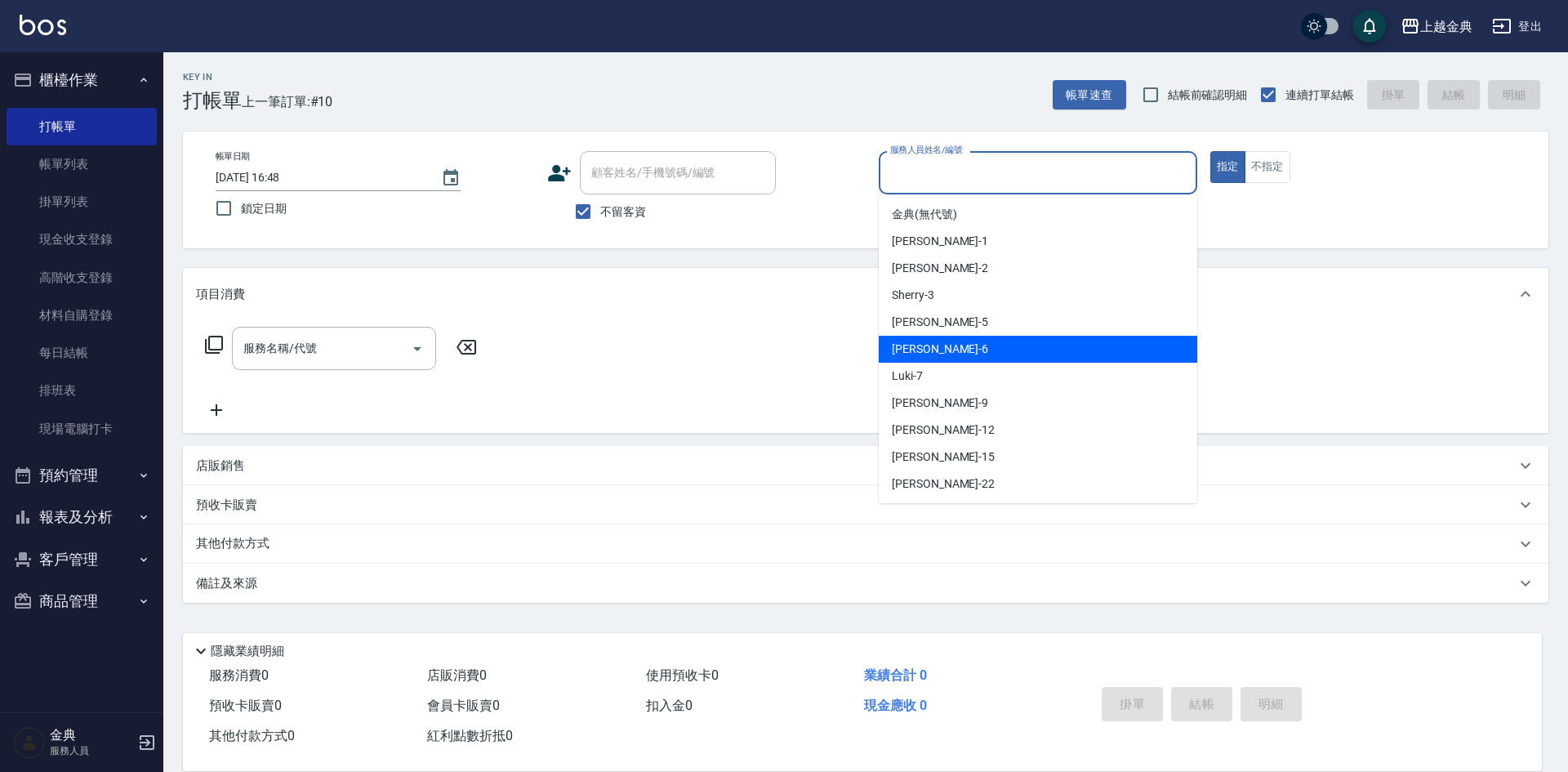
click at [953, 350] on div "[PERSON_NAME] -6" at bounding box center [1038, 349] width 319 height 27
type input "[PERSON_NAME]-6"
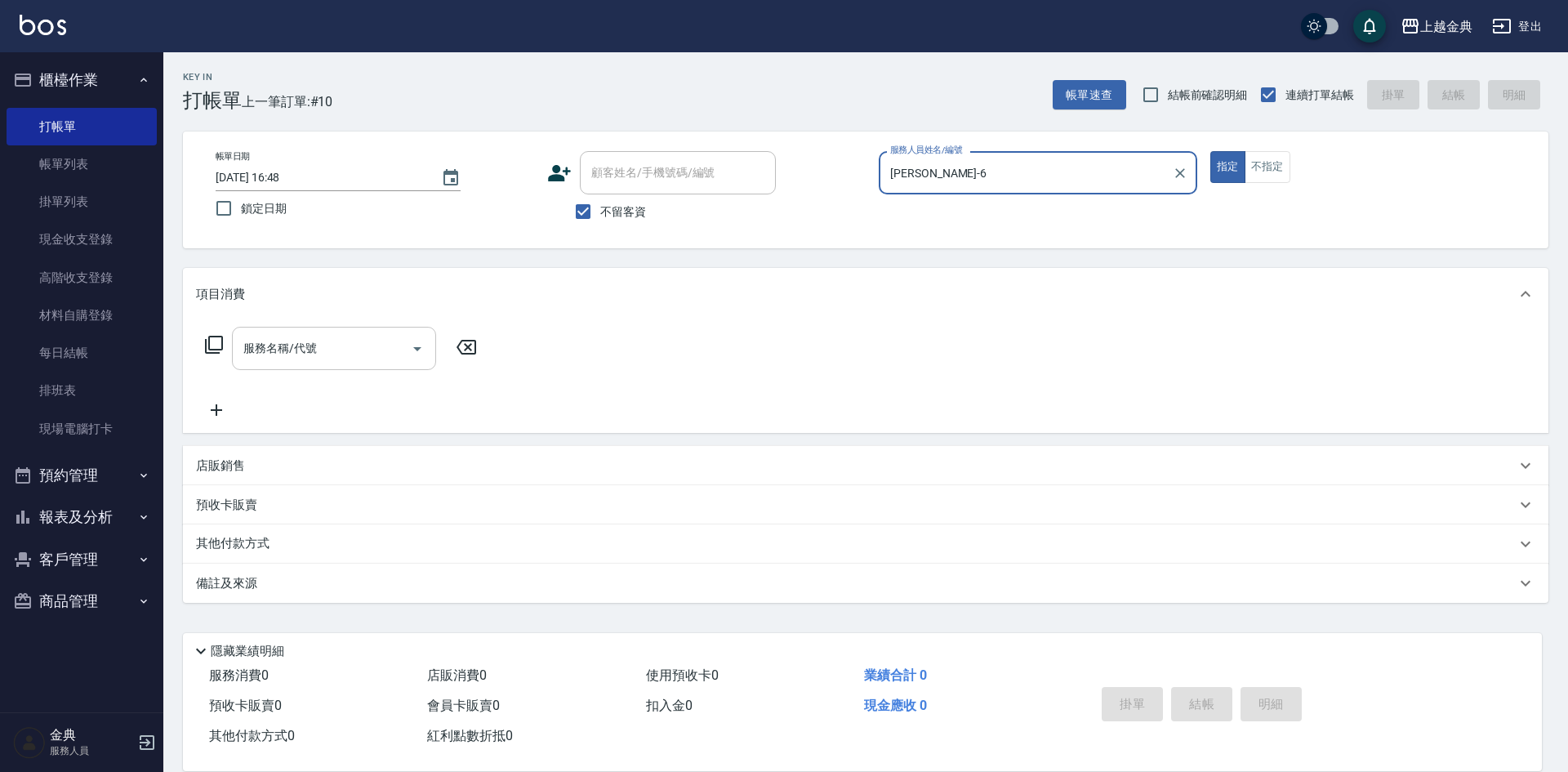
click at [302, 358] on input "服務名稱/代號" at bounding box center [321, 348] width 165 height 28
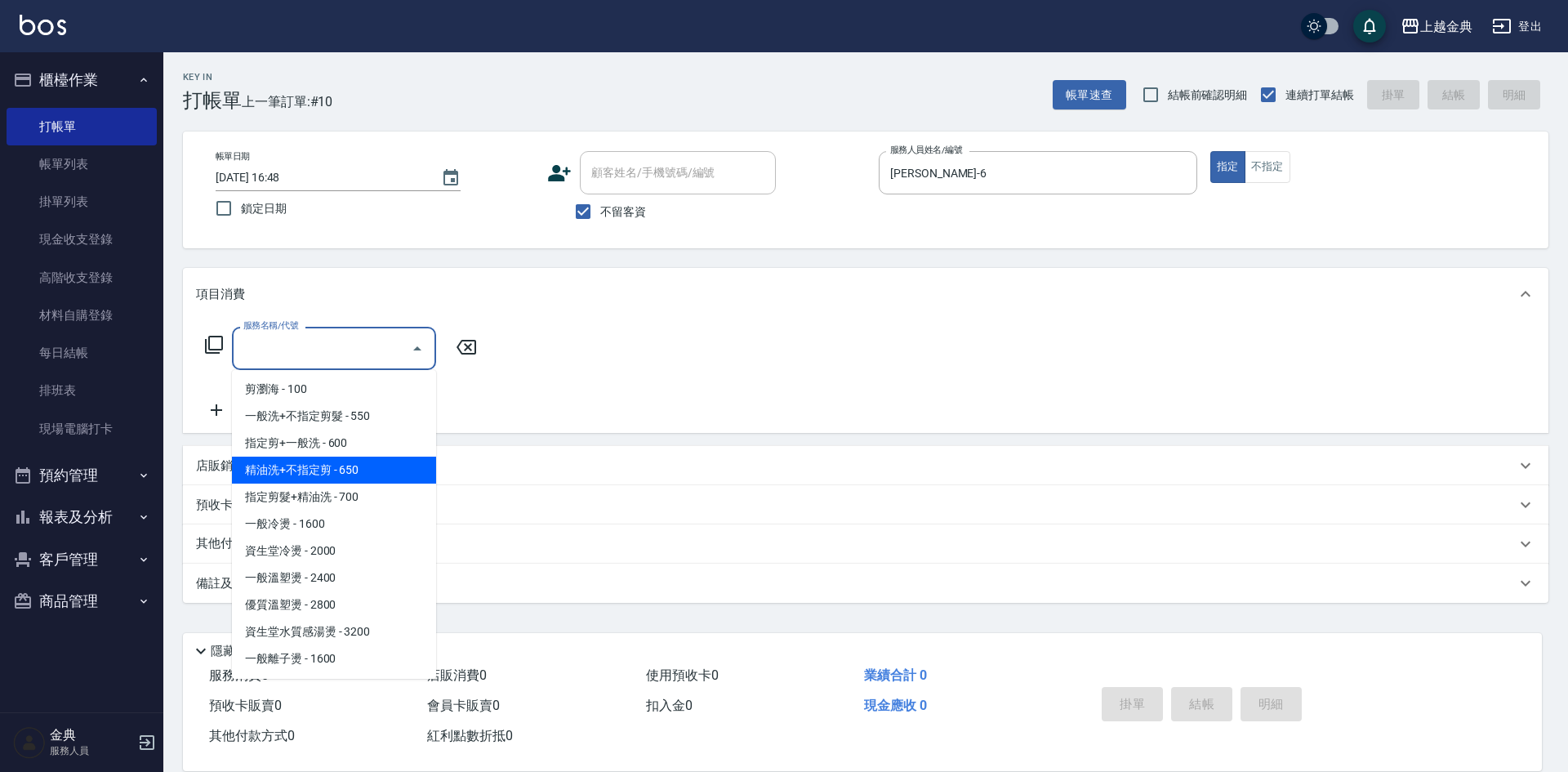
scroll to position [245, 0]
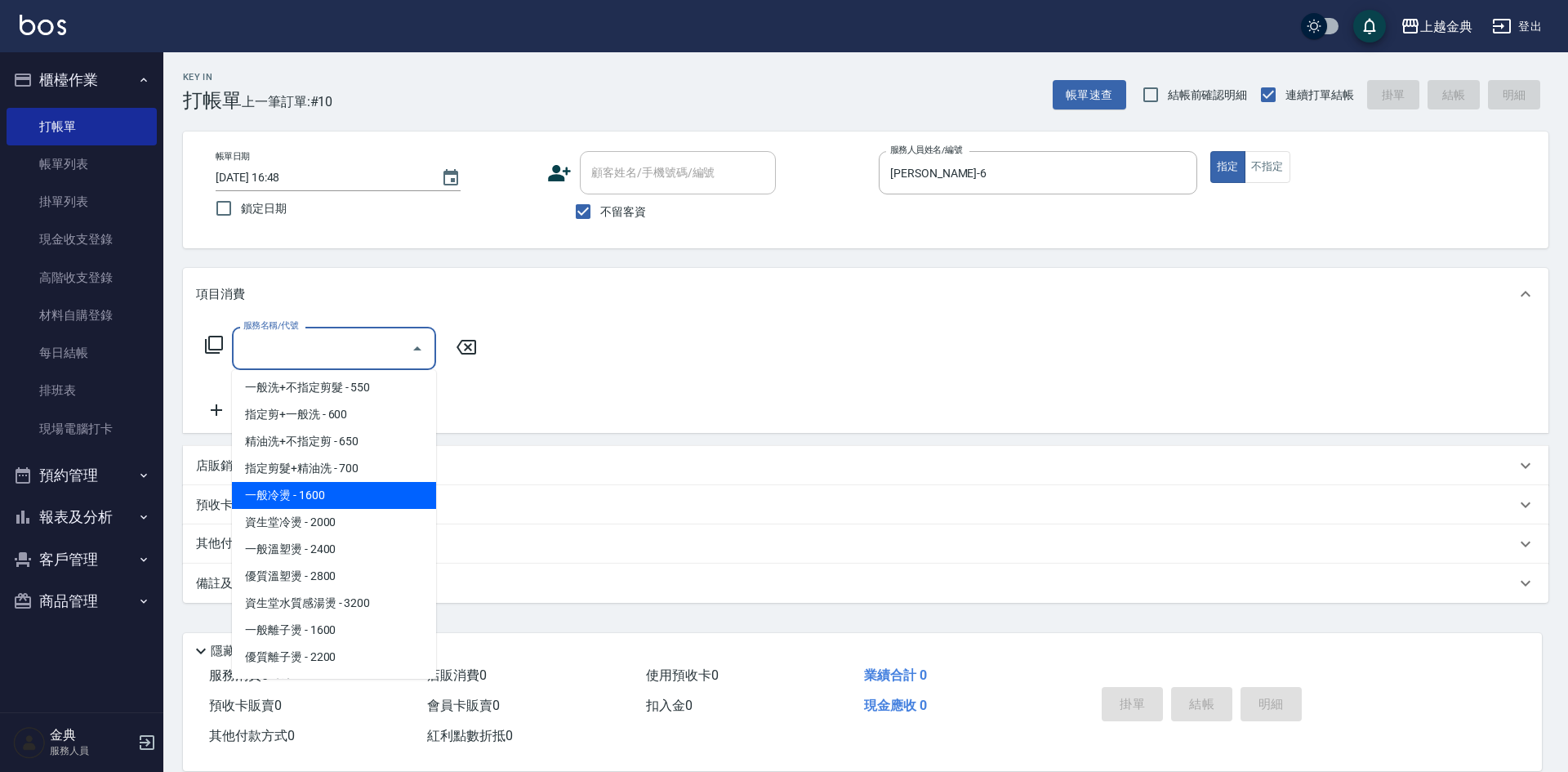
click at [381, 491] on span "一般冷燙 - 1600" at bounding box center [334, 496] width 204 height 27
type input "一般冷燙(301)"
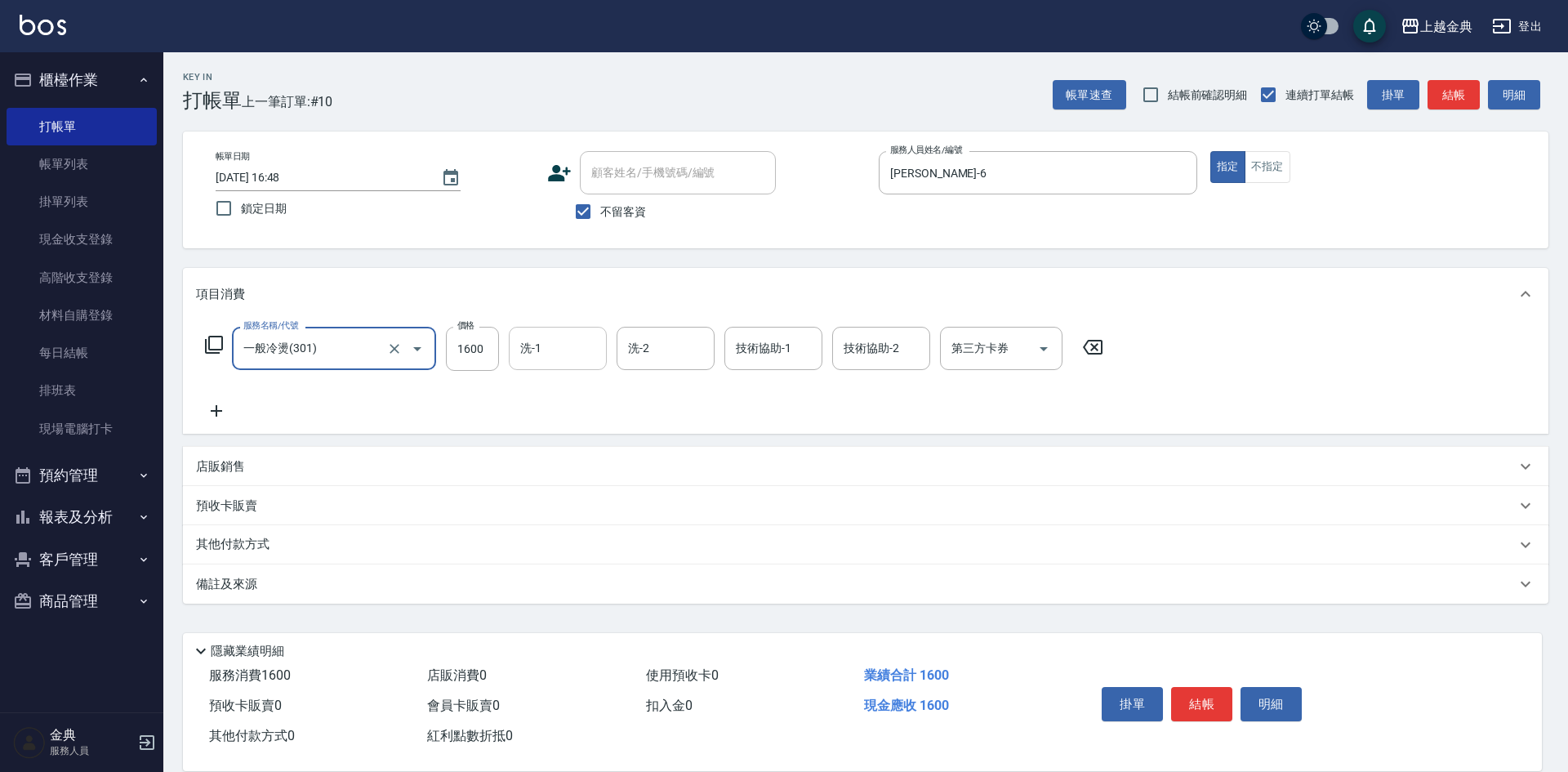
click at [545, 352] on input "洗-1" at bounding box center [558, 348] width 83 height 28
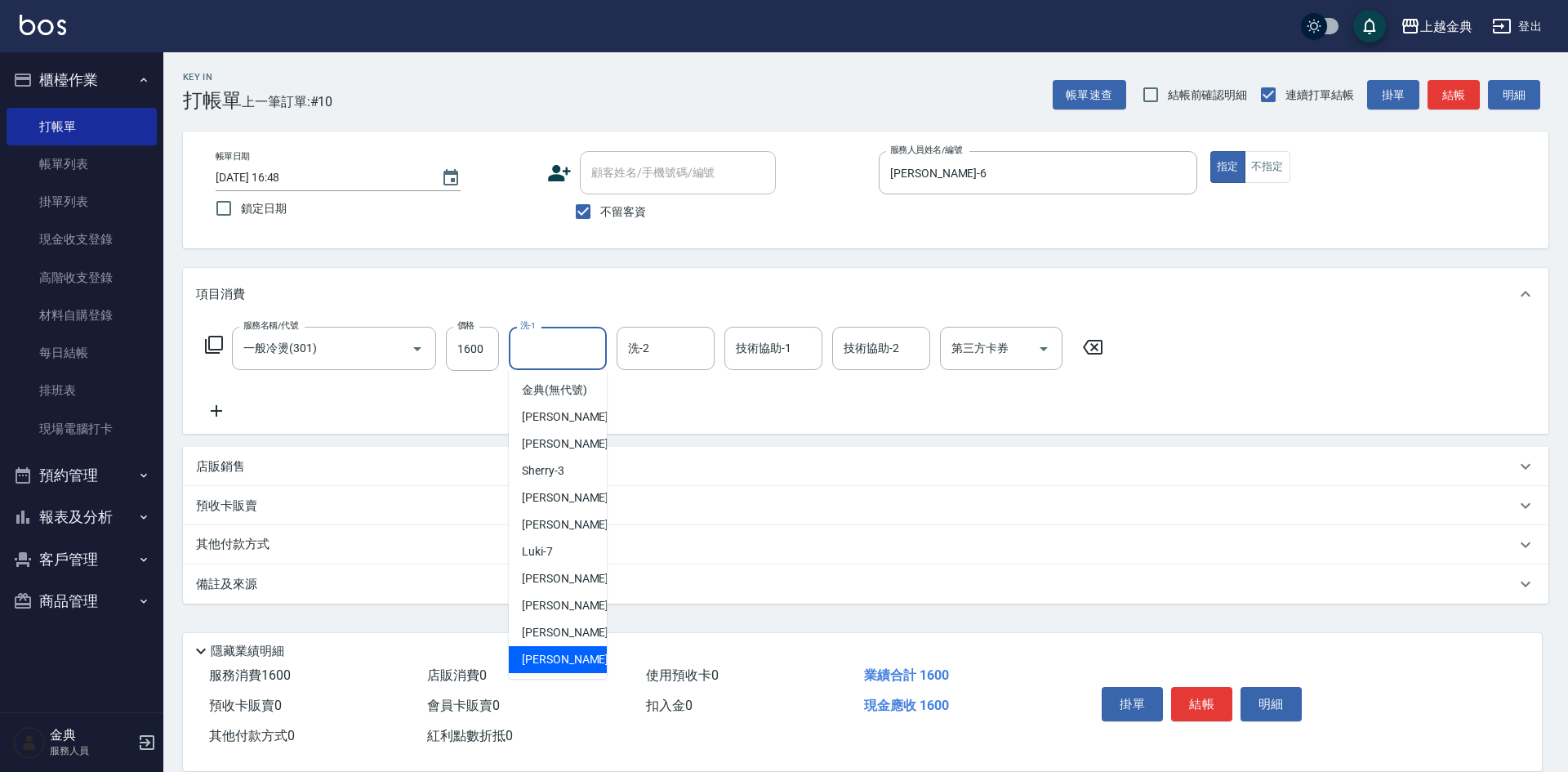
click at [564, 665] on div "[PERSON_NAME] -22" at bounding box center [558, 660] width 98 height 27
type input "[PERSON_NAME]-22"
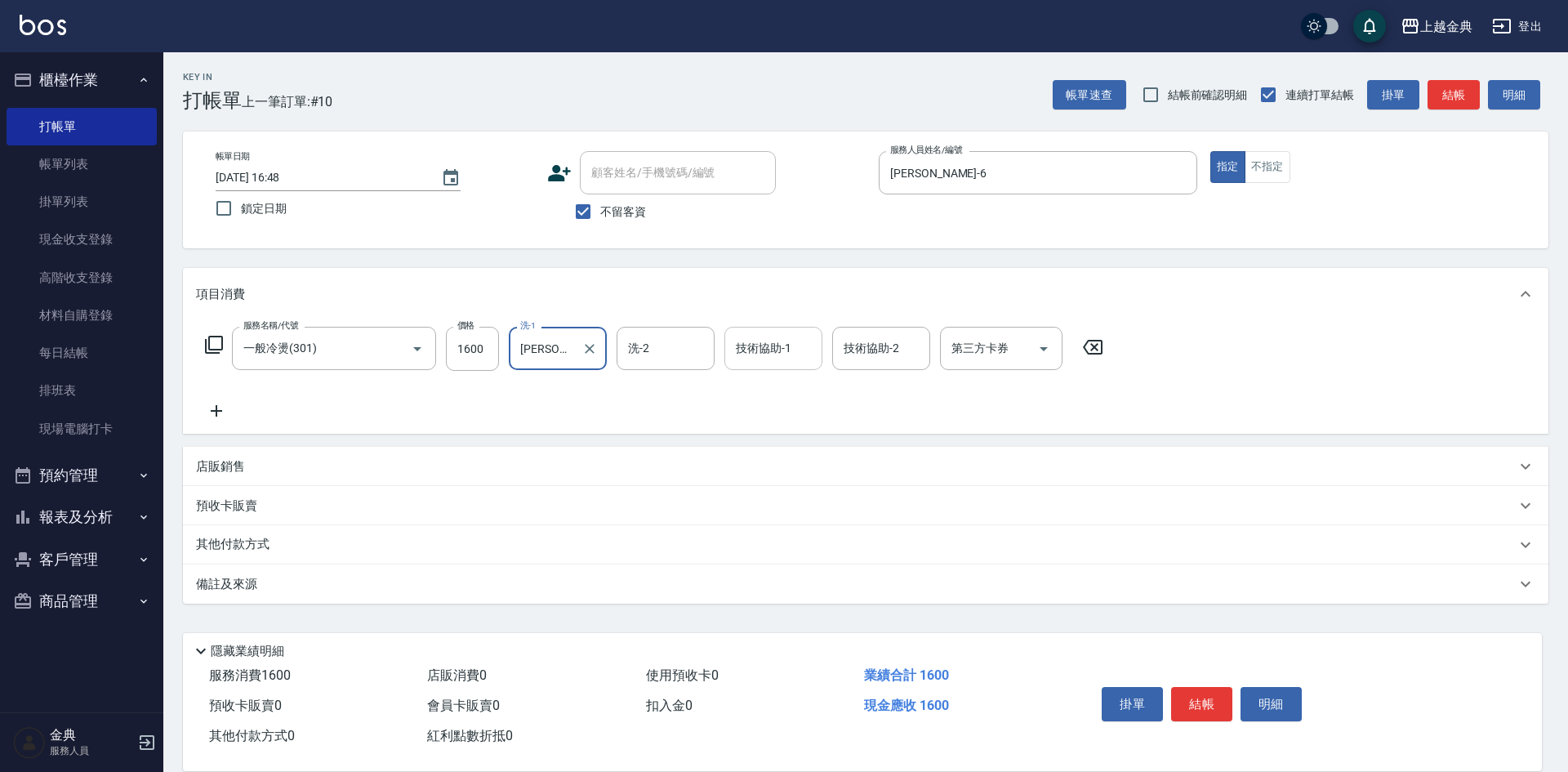
click at [746, 343] on div "技術協助-1 技術協助-1" at bounding box center [774, 348] width 98 height 43
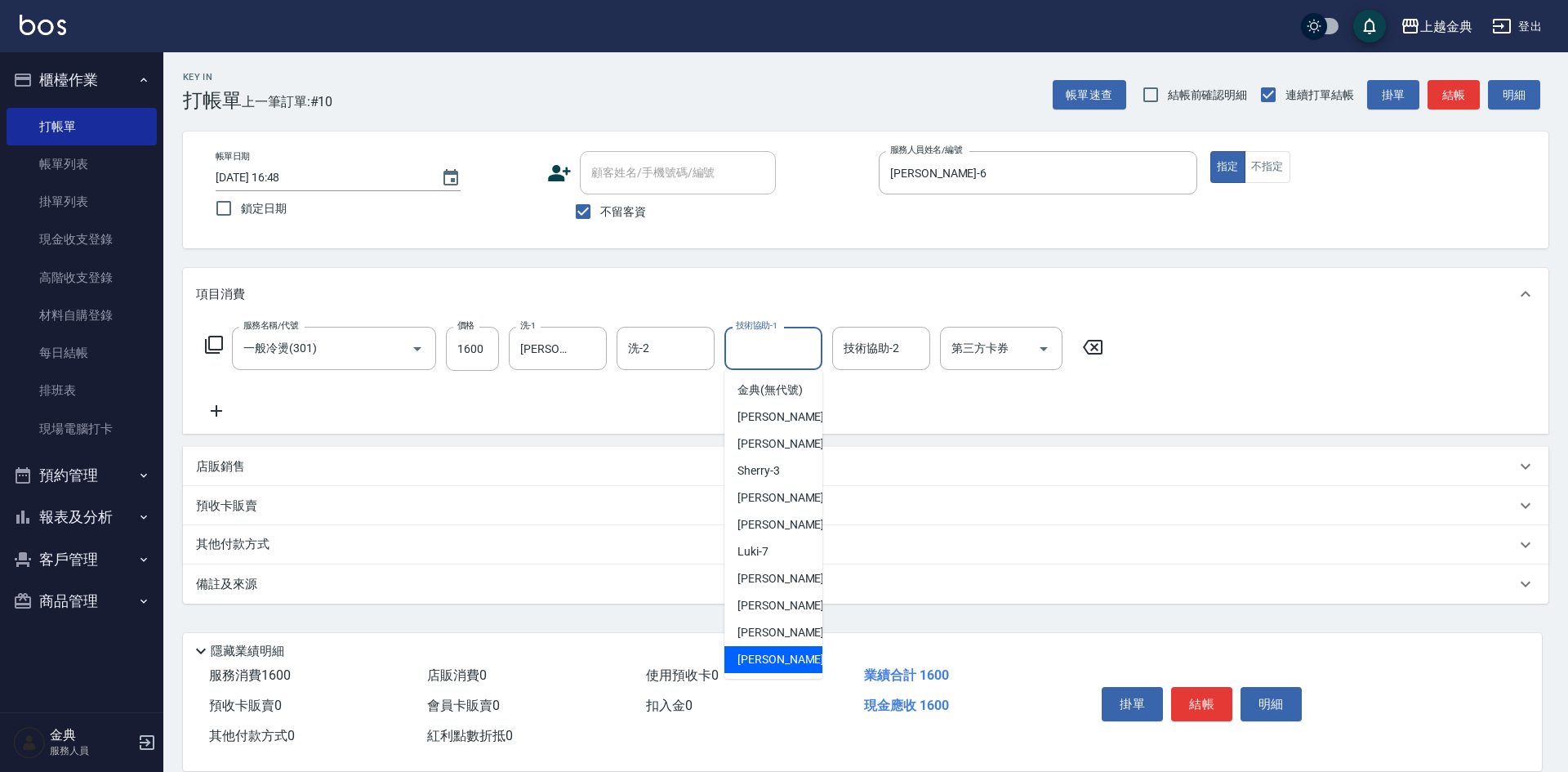
click at [769, 668] on span "[PERSON_NAME] -22" at bounding box center [789, 660] width 103 height 17
type input "[PERSON_NAME]-22"
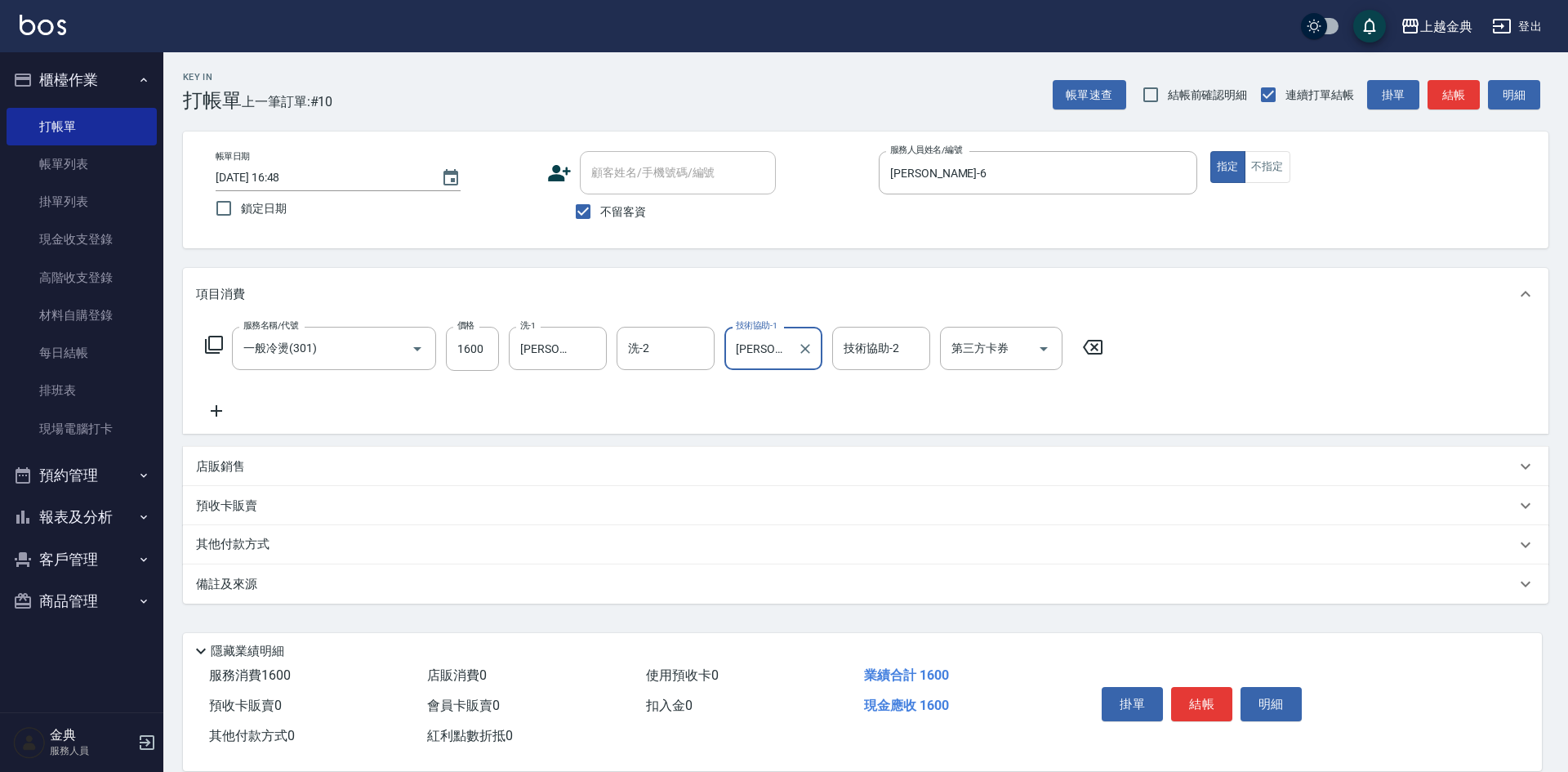
click at [254, 541] on p "其他付款方式" at bounding box center [236, 545] width 82 height 18
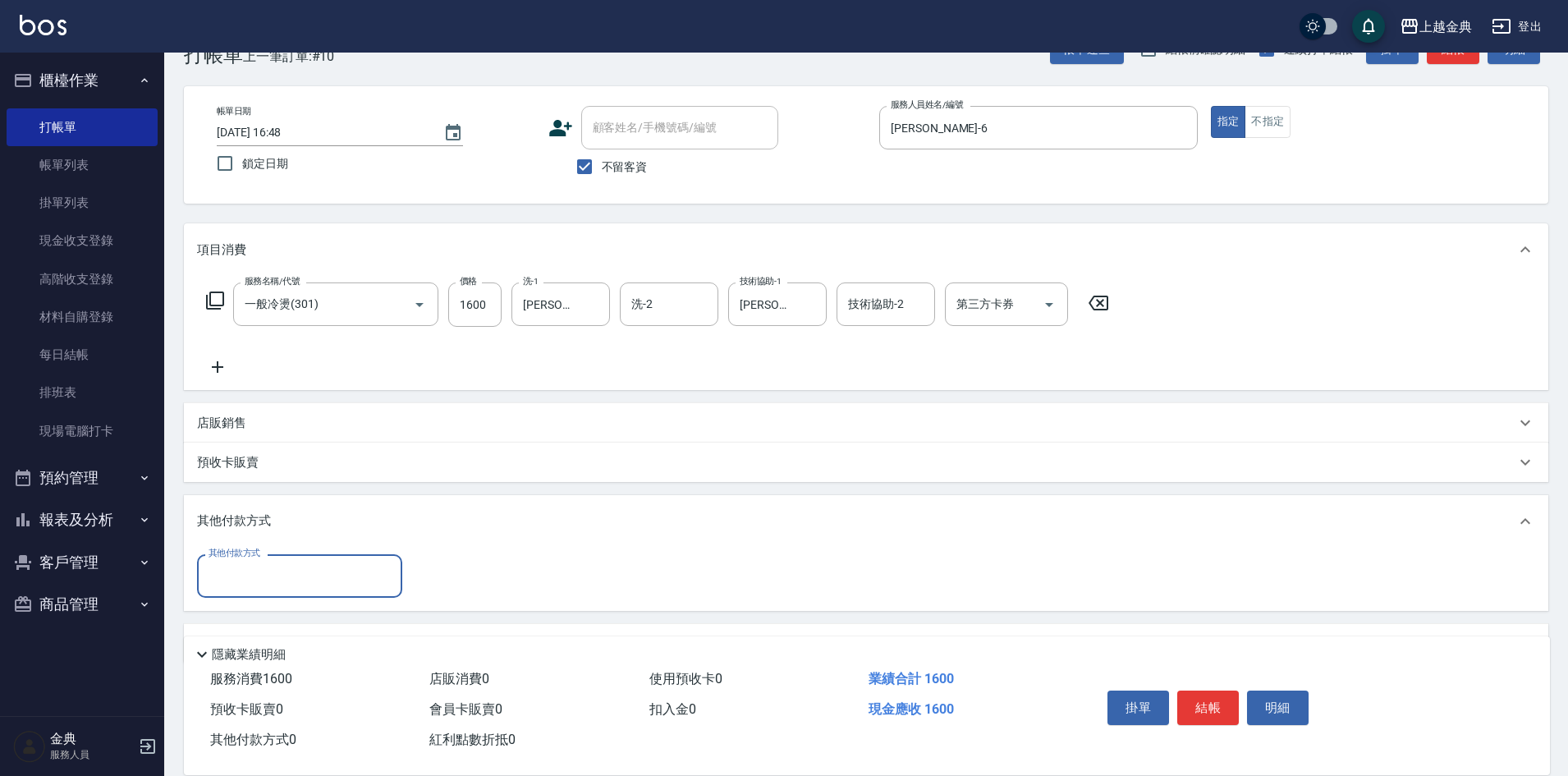
scroll to position [89, 0]
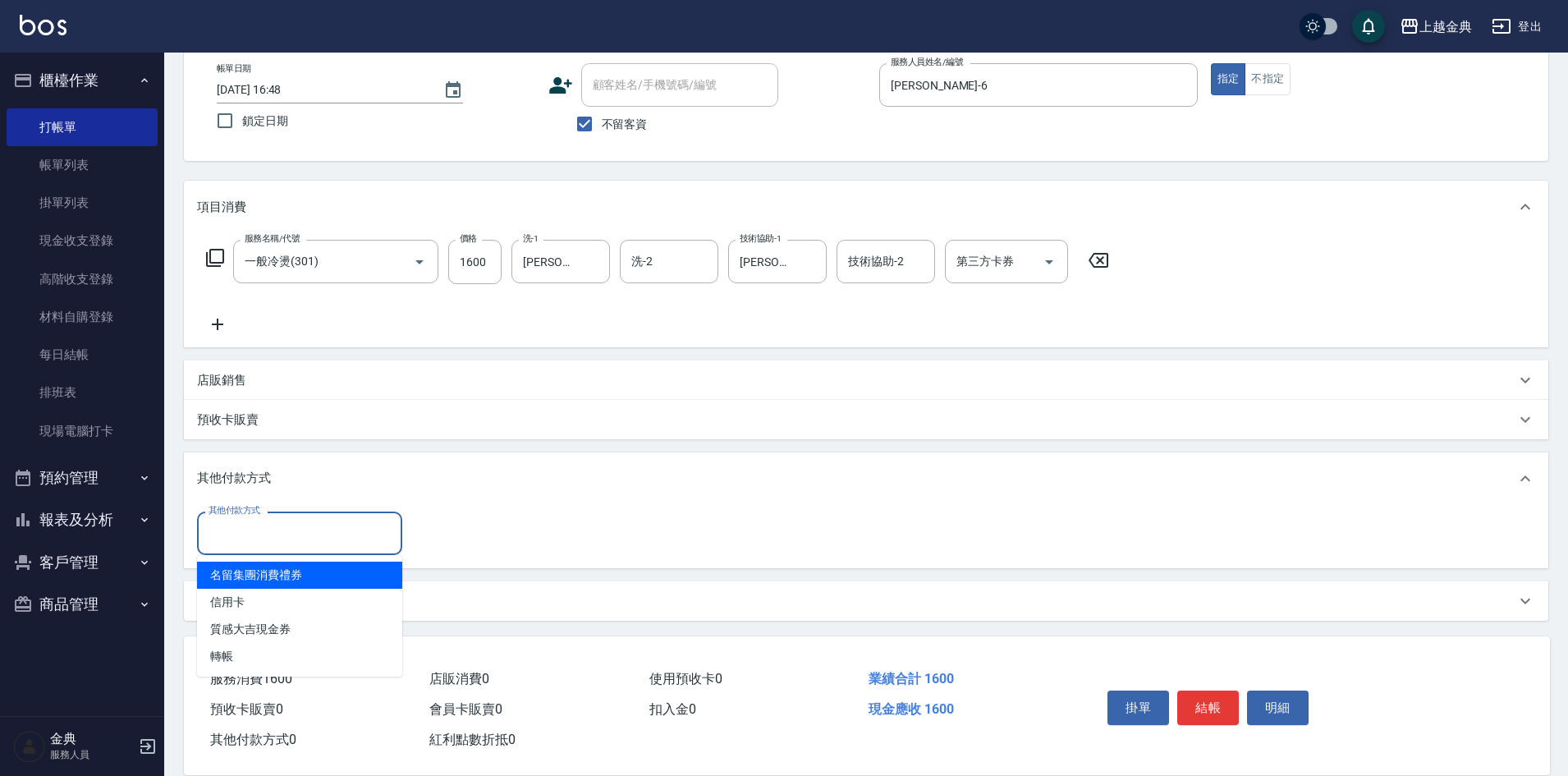
click at [273, 522] on input "其他付款方式" at bounding box center [300, 533] width 191 height 28
click at [267, 600] on span "信用卡" at bounding box center [299, 602] width 205 height 27
type input "信用卡"
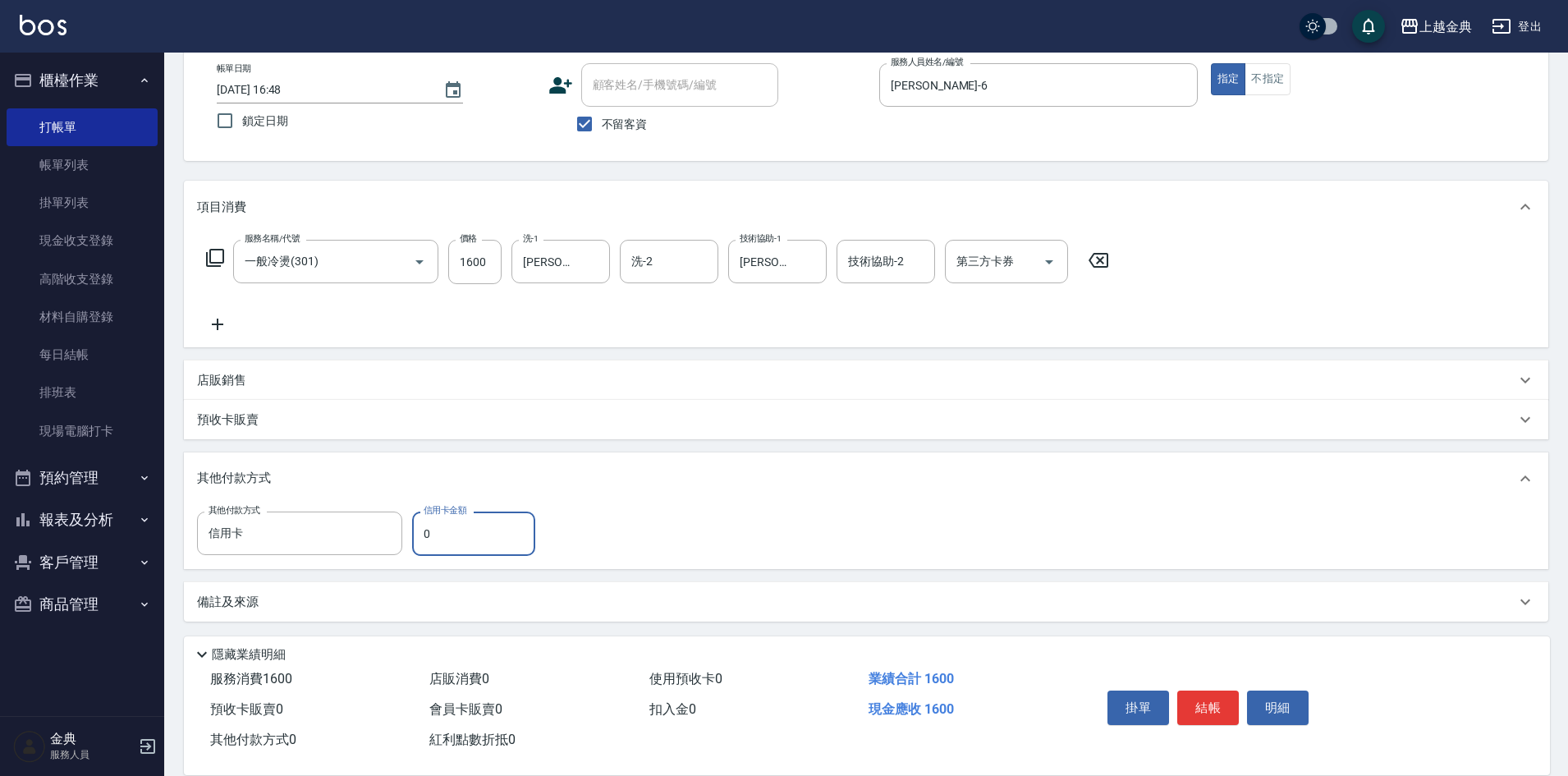
click at [455, 527] on input "0" at bounding box center [473, 533] width 123 height 44
type input "1600"
click at [1208, 698] on button "結帳" at bounding box center [1209, 707] width 62 height 34
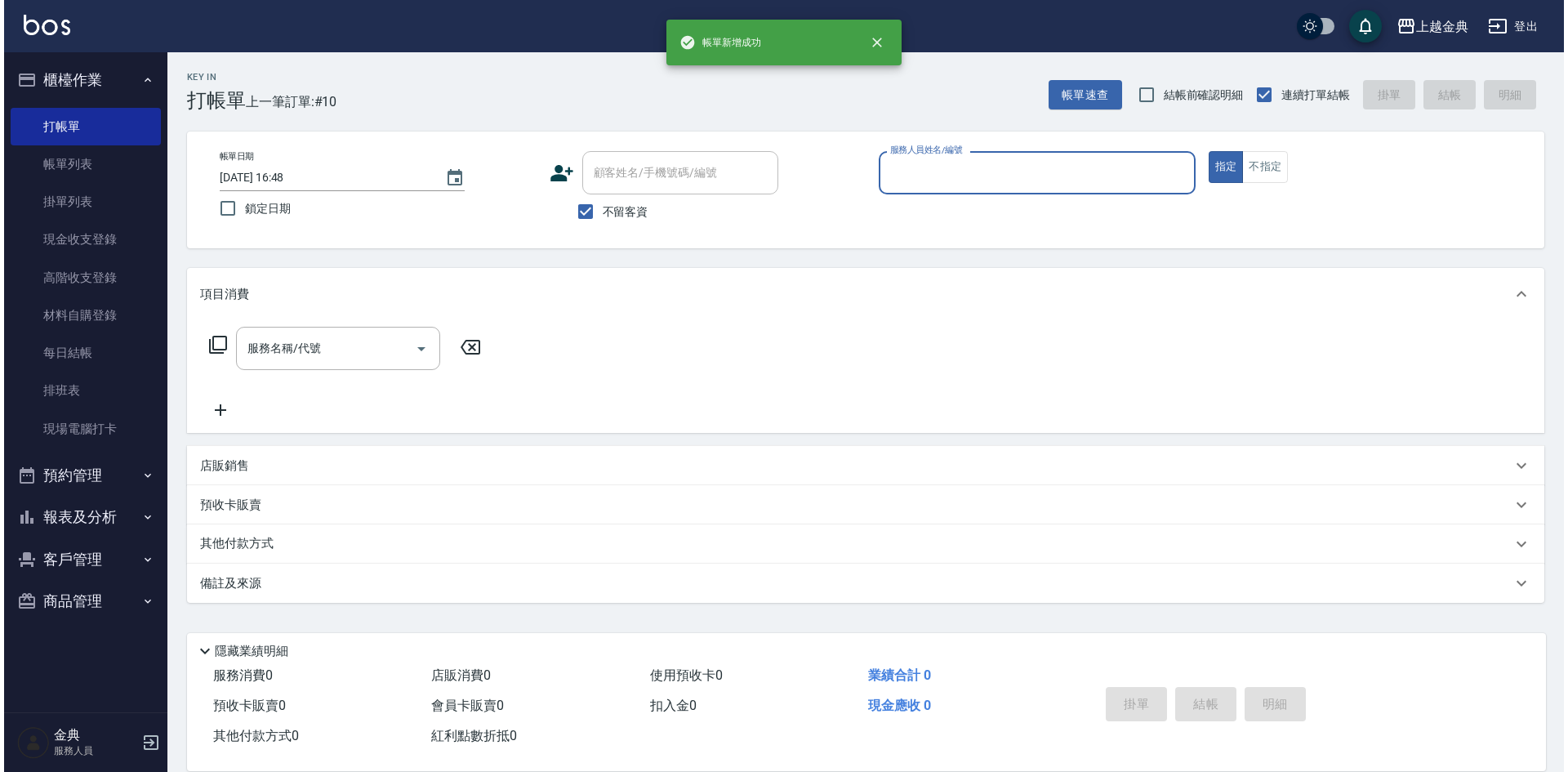
scroll to position [0, 0]
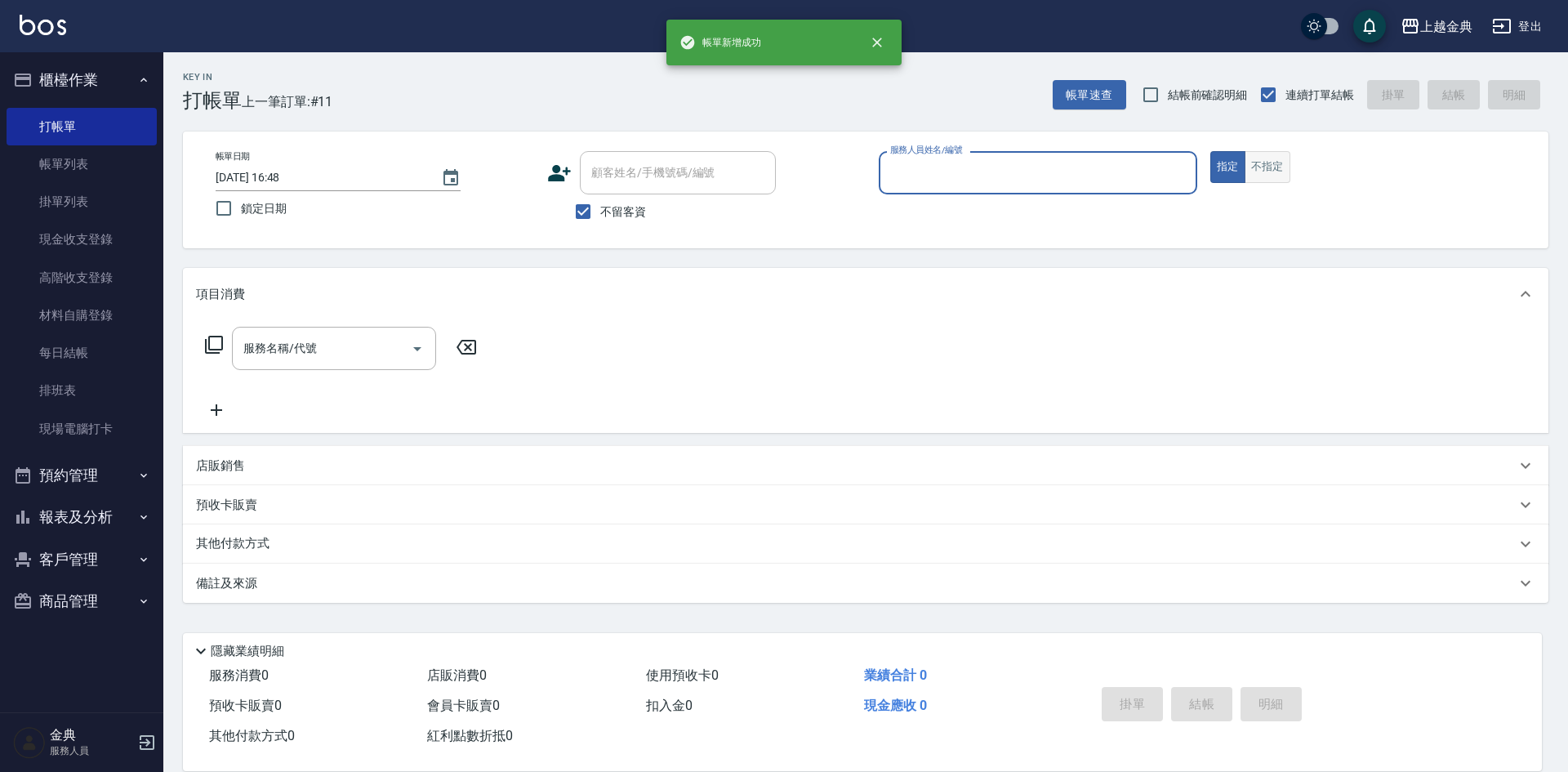
click at [1259, 162] on button "不指定" at bounding box center [1267, 167] width 46 height 32
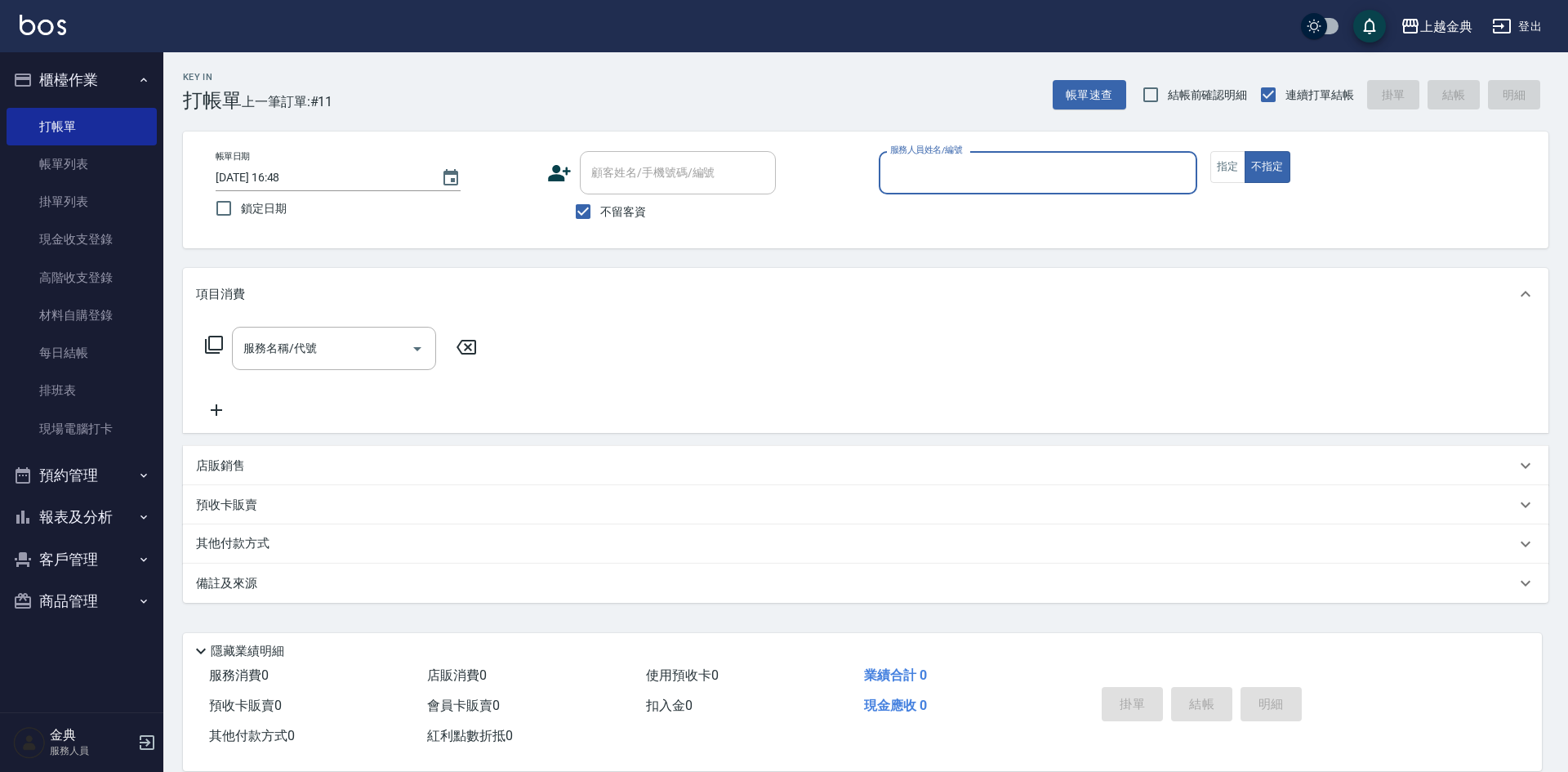
click at [1120, 178] on input "服務人員姓名/編號" at bounding box center [1038, 172] width 304 height 28
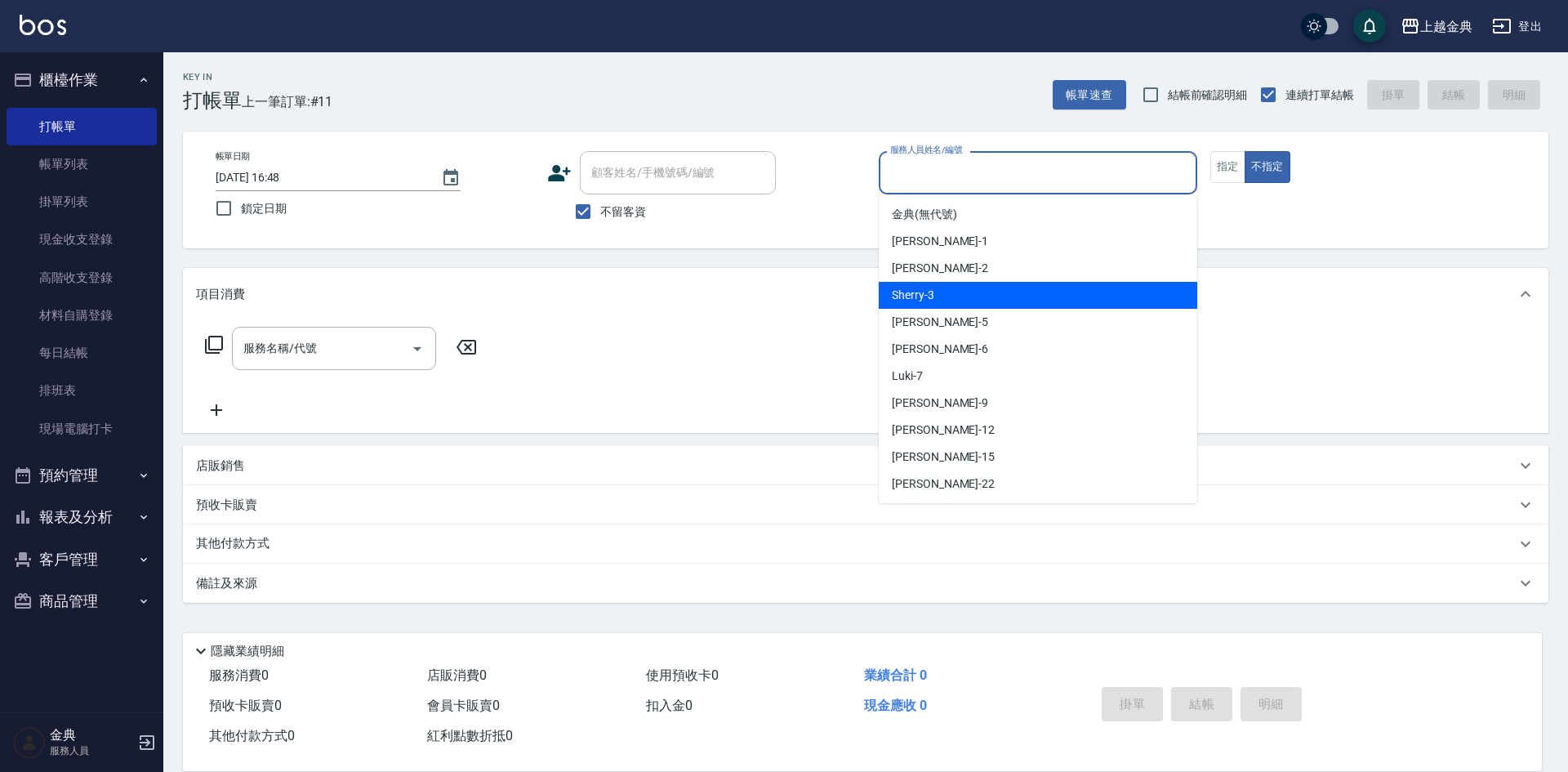
click at [939, 300] on div "Sherry -3" at bounding box center [1038, 295] width 319 height 27
type input "Sherry-3"
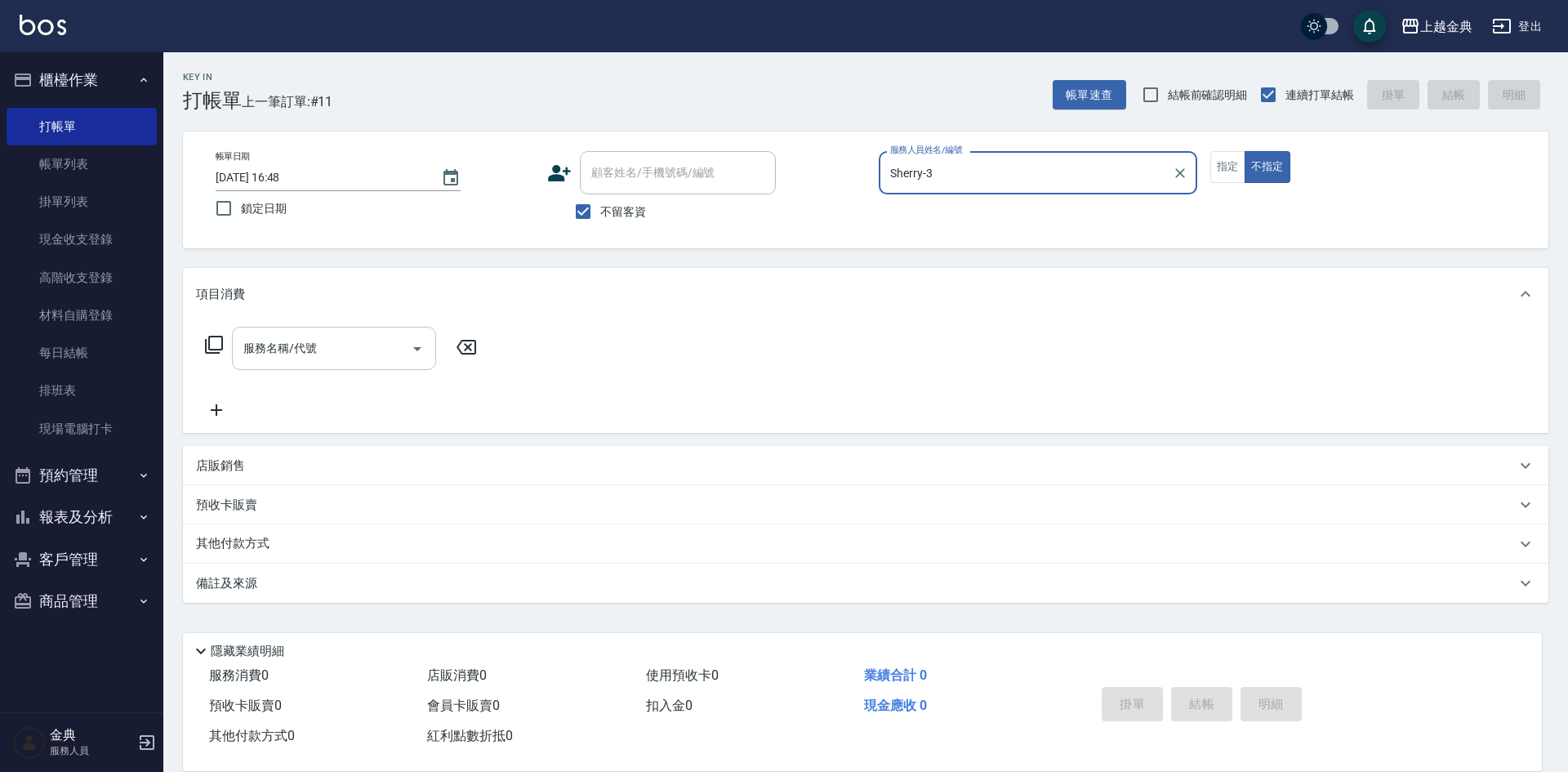
click at [381, 346] on input "服務名稱/代號" at bounding box center [321, 348] width 165 height 28
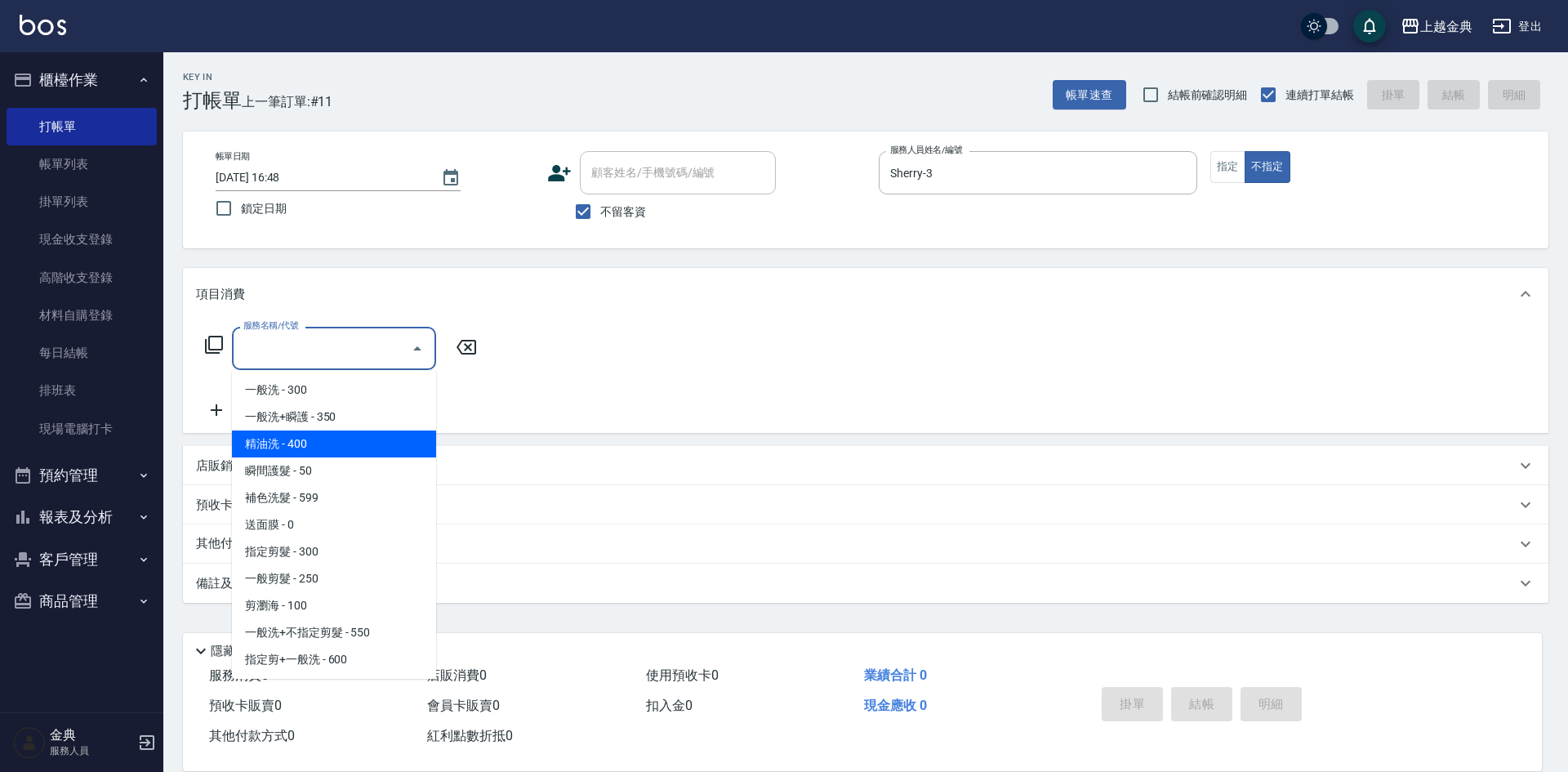
click at [353, 449] on span "精油洗 - 400" at bounding box center [334, 444] width 204 height 27
type input "精油洗(102)"
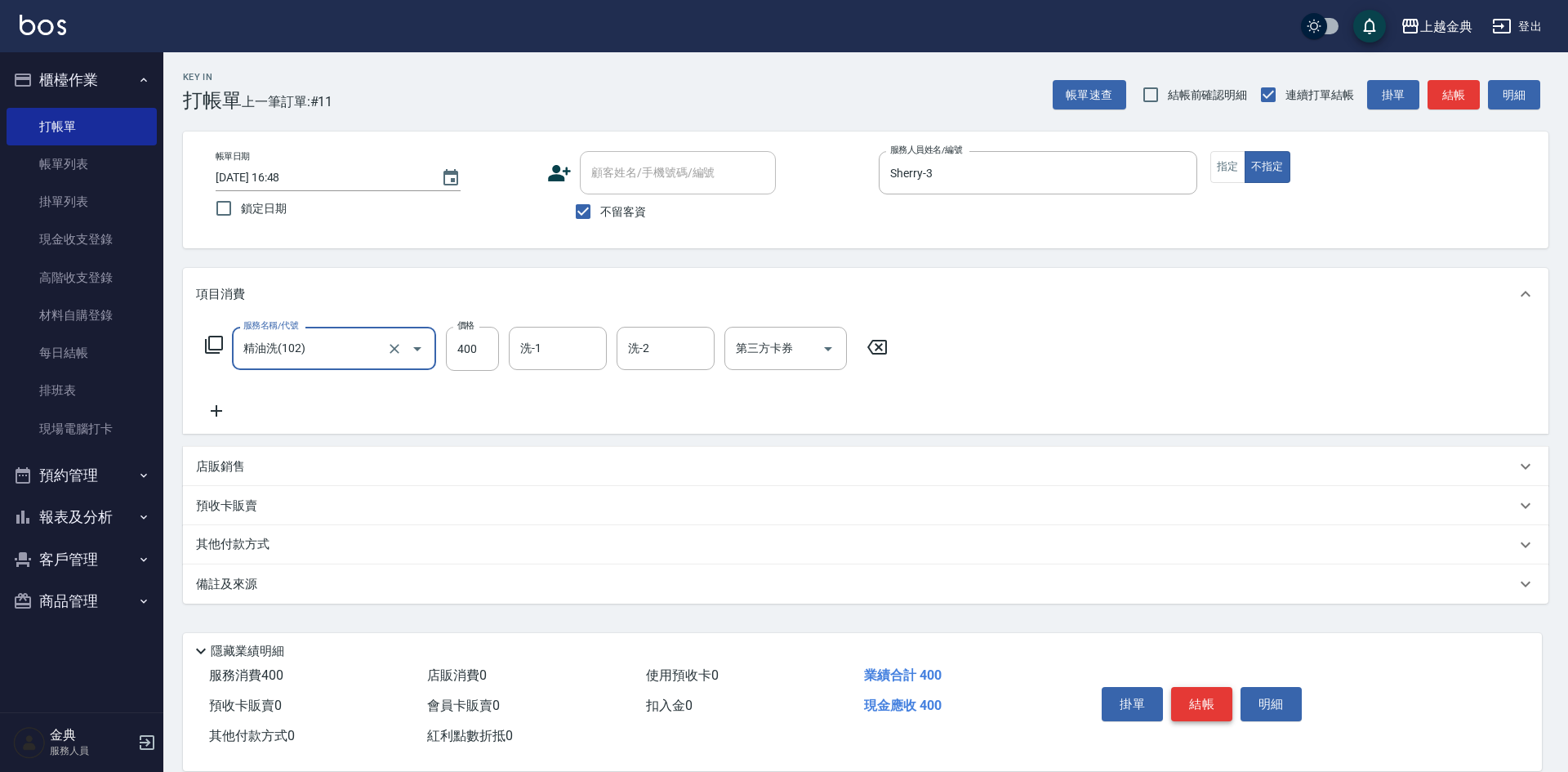
click at [1207, 690] on button "結帳" at bounding box center [1202, 704] width 62 height 34
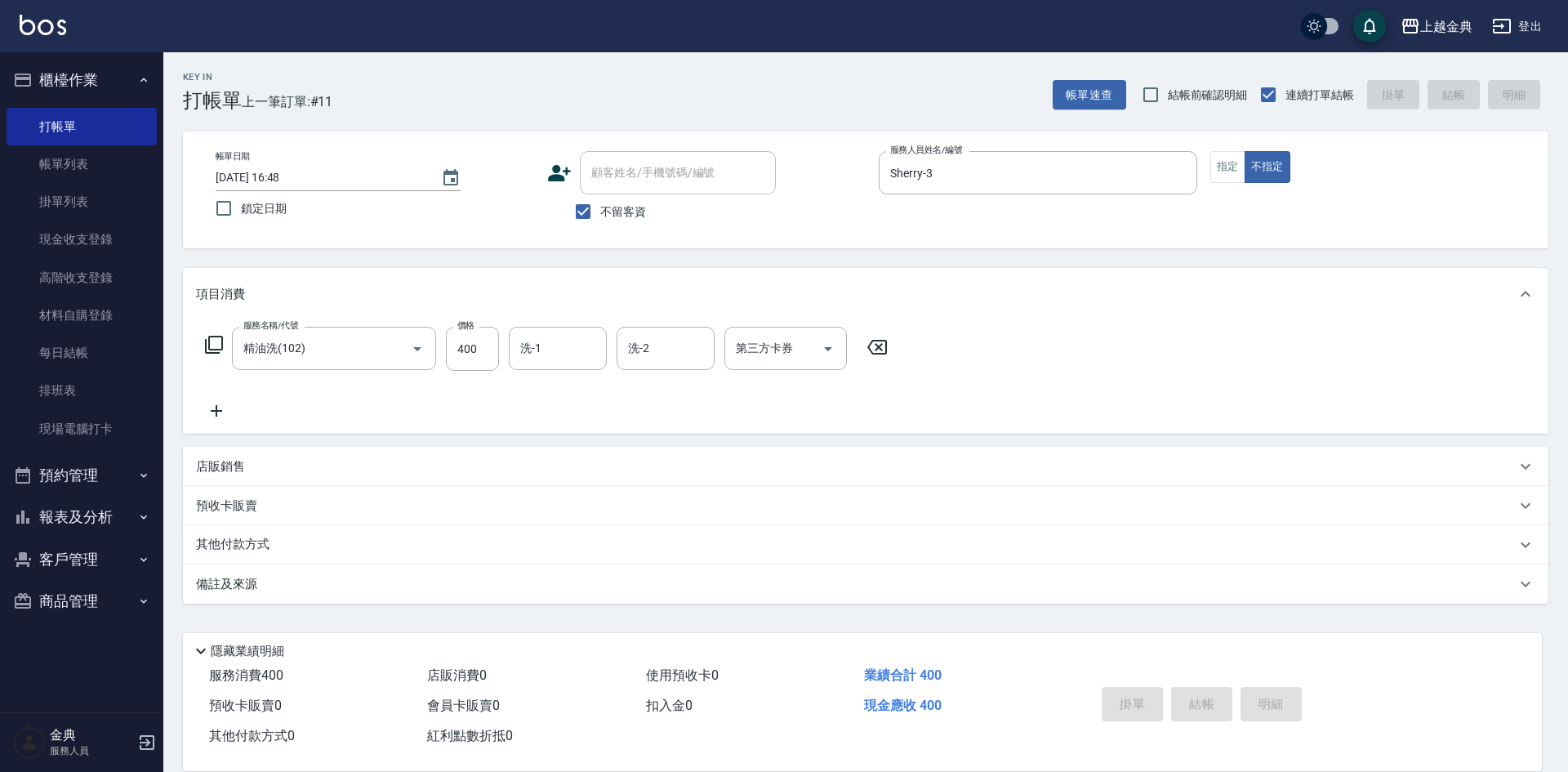
type input "[DATE] 16:49"
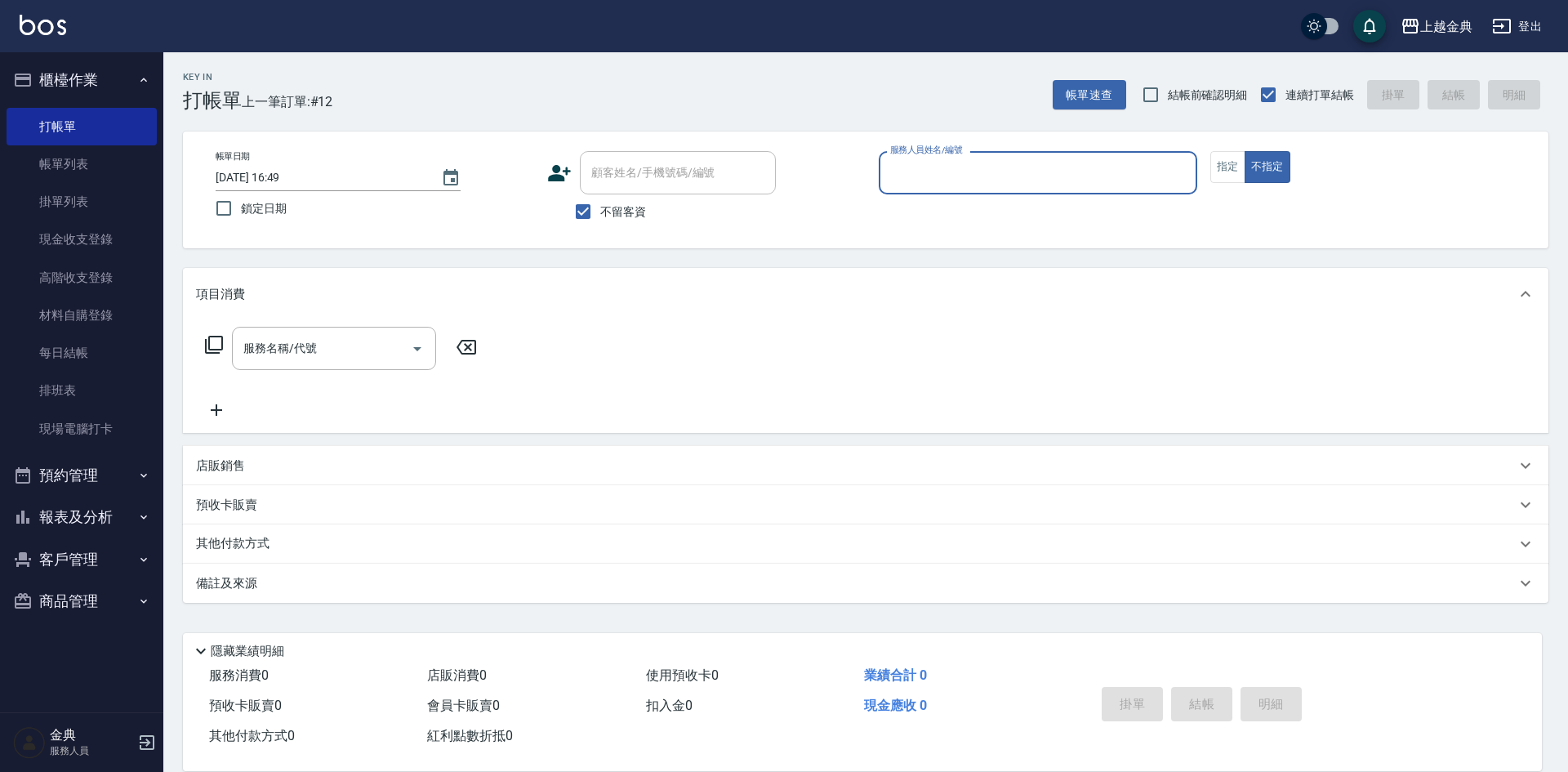
click at [635, 218] on span "不留客資" at bounding box center [623, 212] width 46 height 17
click at [600, 218] on input "不留客資" at bounding box center [583, 211] width 34 height 34
checkbox input "false"
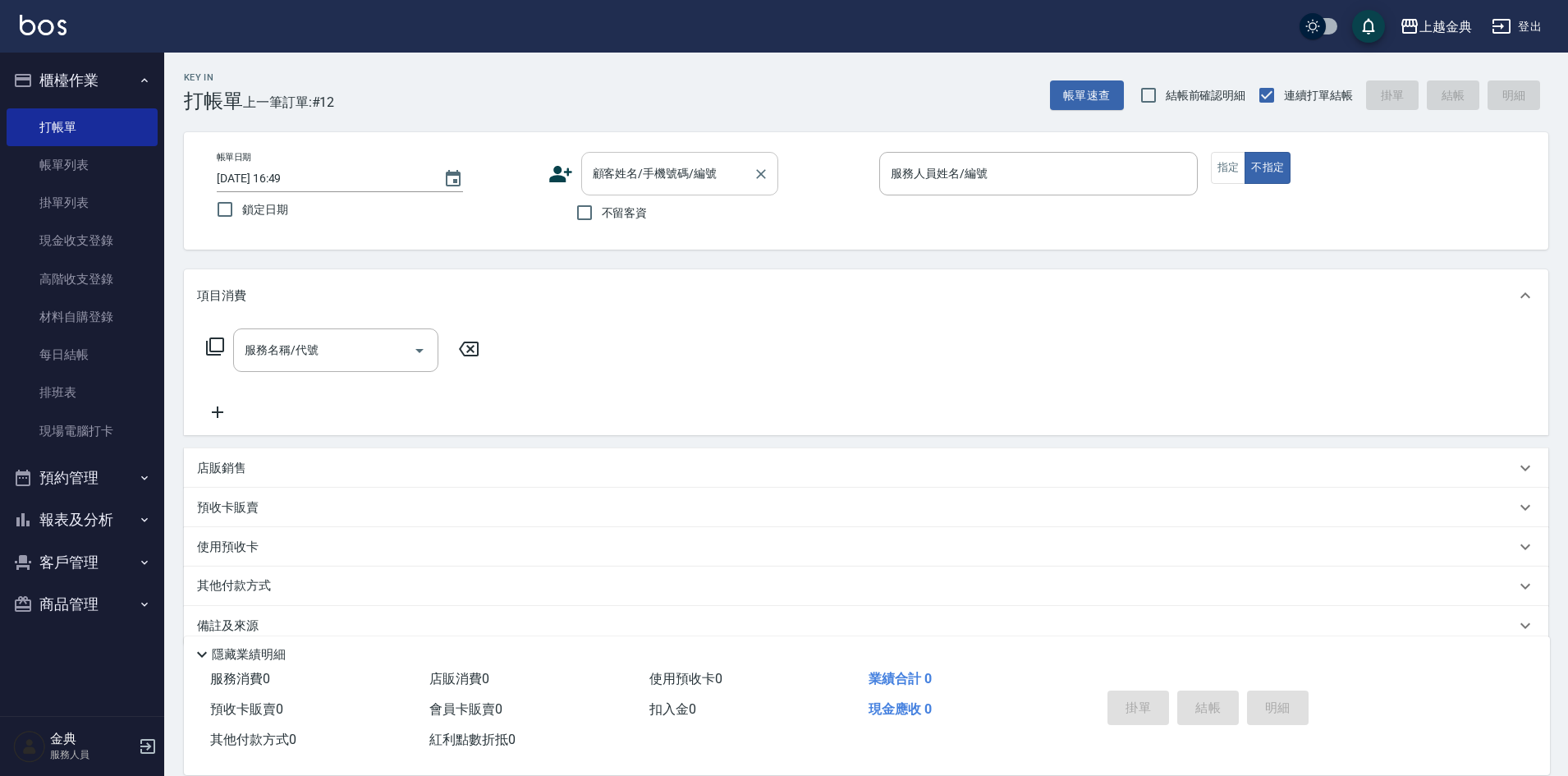
click at [652, 172] on div "顧客姓名/手機號碼/編號 顧客姓名/手機號碼/編號" at bounding box center [679, 173] width 197 height 44
type input "賴"
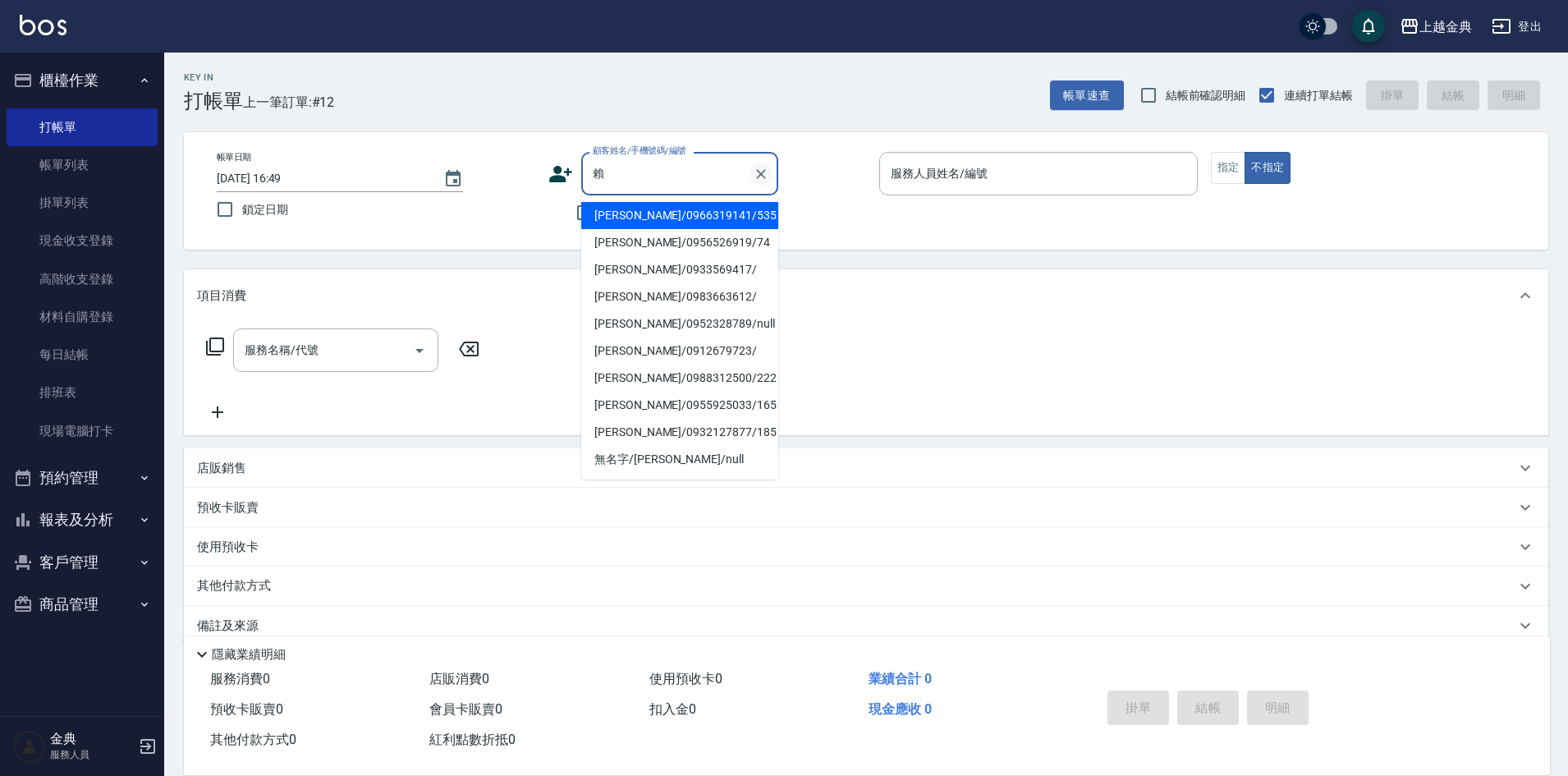
click at [760, 174] on icon "Clear" at bounding box center [761, 174] width 10 height 10
click at [779, 167] on div "顧客姓名/手機號碼/編號 顧客姓名/手機號碼/編號" at bounding box center [707, 173] width 319 height 44
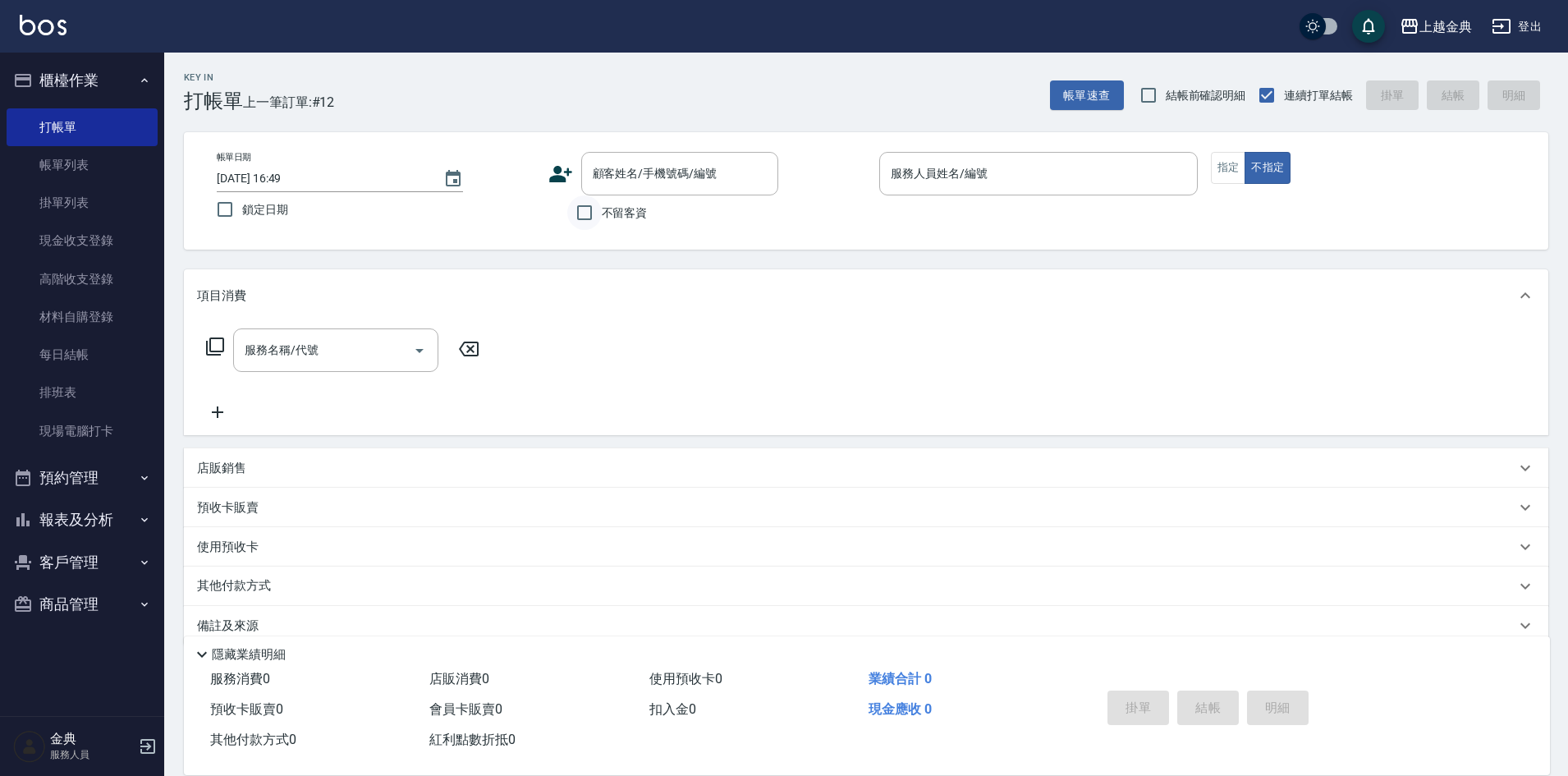
click at [589, 213] on input "不留客資" at bounding box center [584, 212] width 34 height 34
checkbox input "true"
